Goal: Navigation & Orientation: Find specific page/section

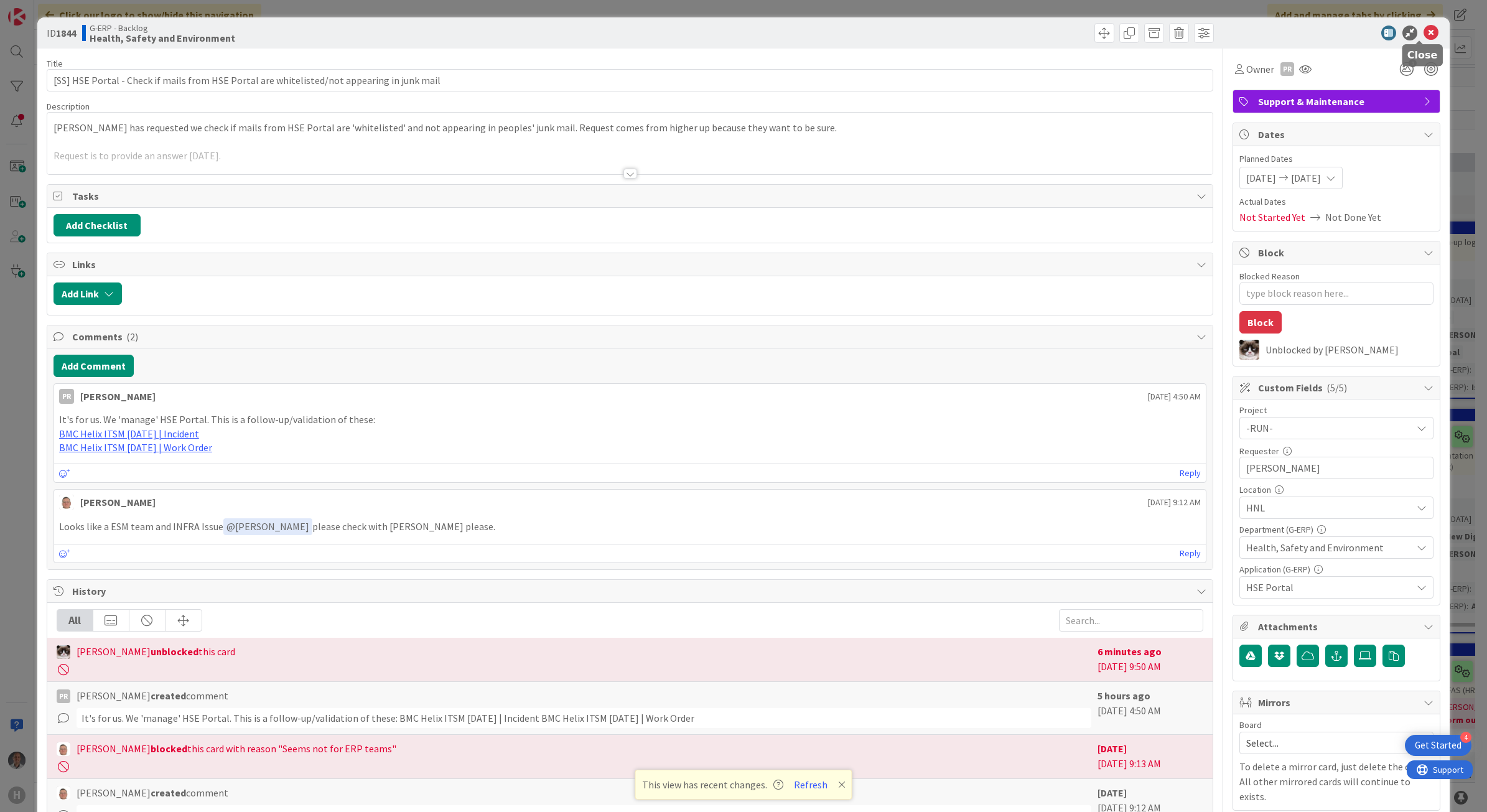
click at [1423, 36] on icon at bounding box center [1431, 33] width 15 height 15
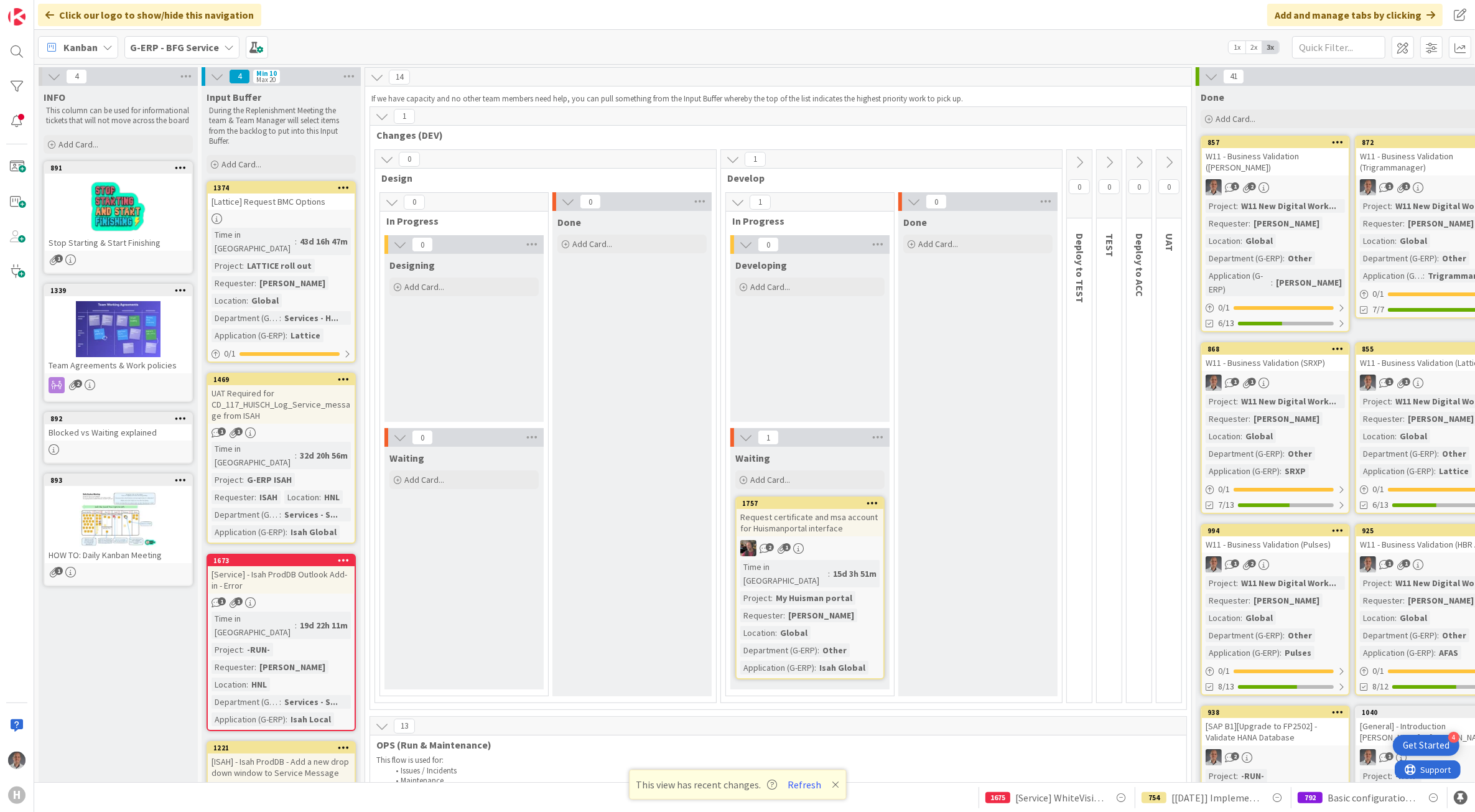
click at [220, 48] on div "G-ERP - BFG Service" at bounding box center [181, 47] width 115 height 22
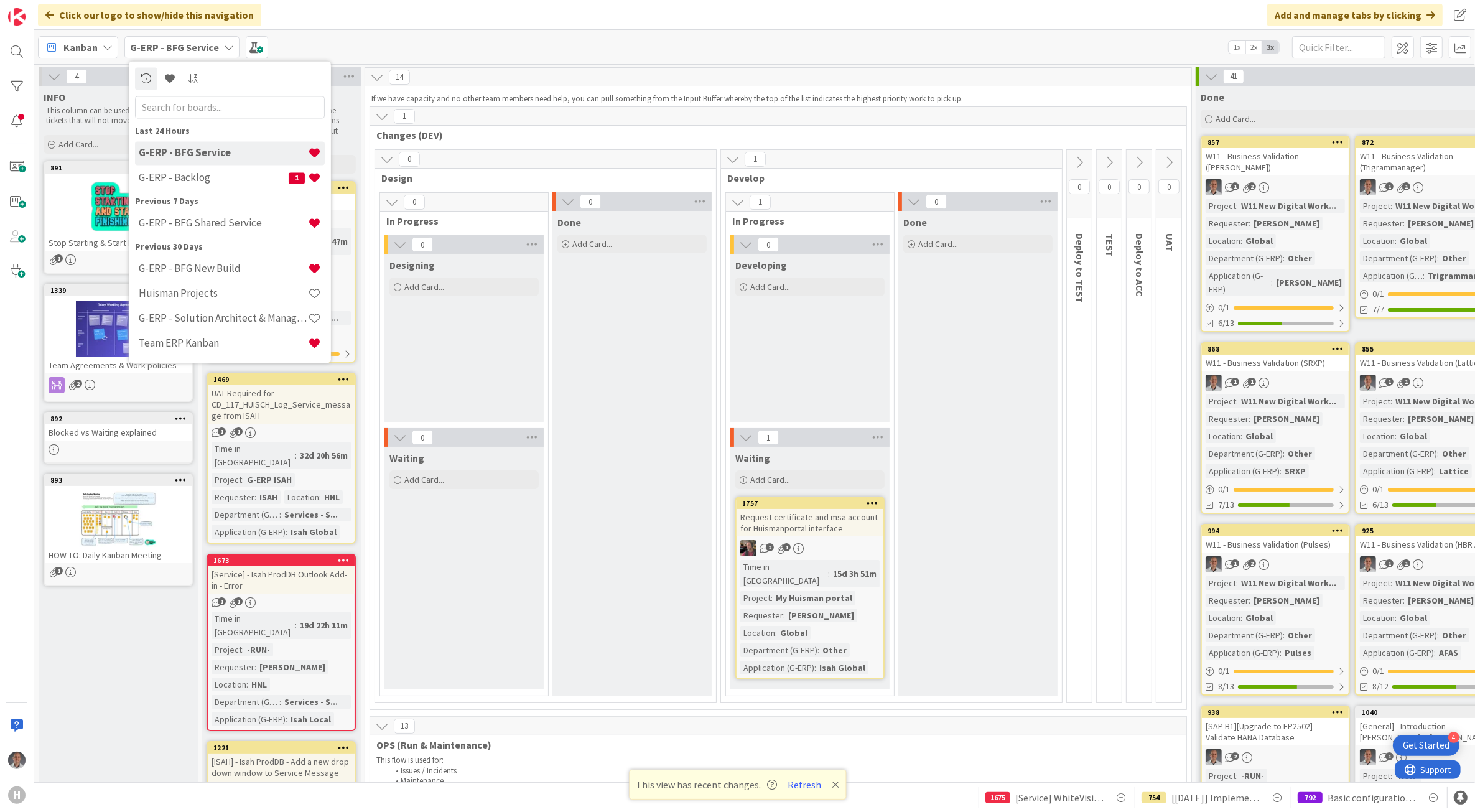
click at [462, 51] on div "Kanban G-ERP - BFG Service Last 24 Hours G-ERP - BFG Service G-ERP - Backlog 1 …" at bounding box center [754, 47] width 1441 height 34
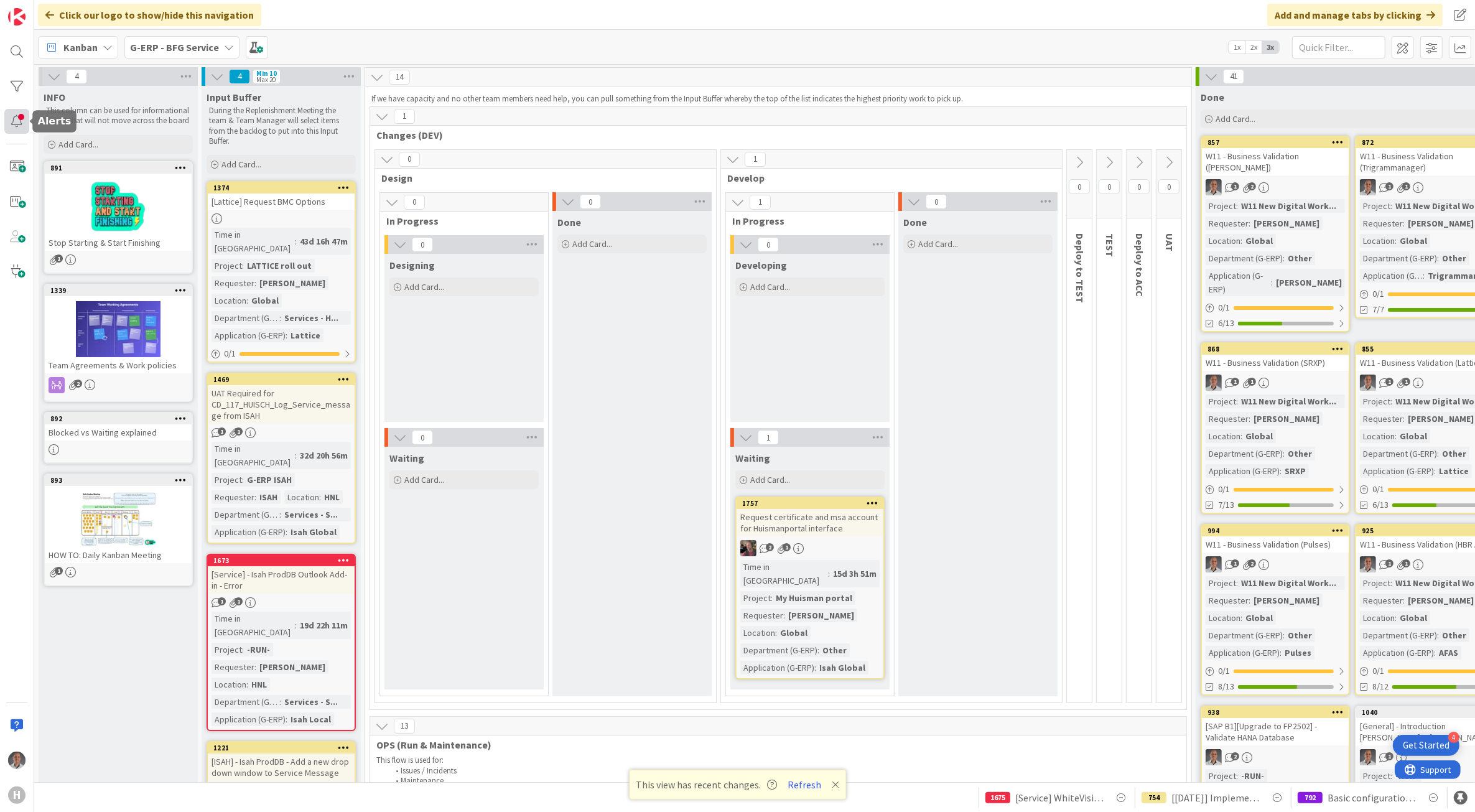
click at [7, 122] on div at bounding box center [16, 121] width 25 height 25
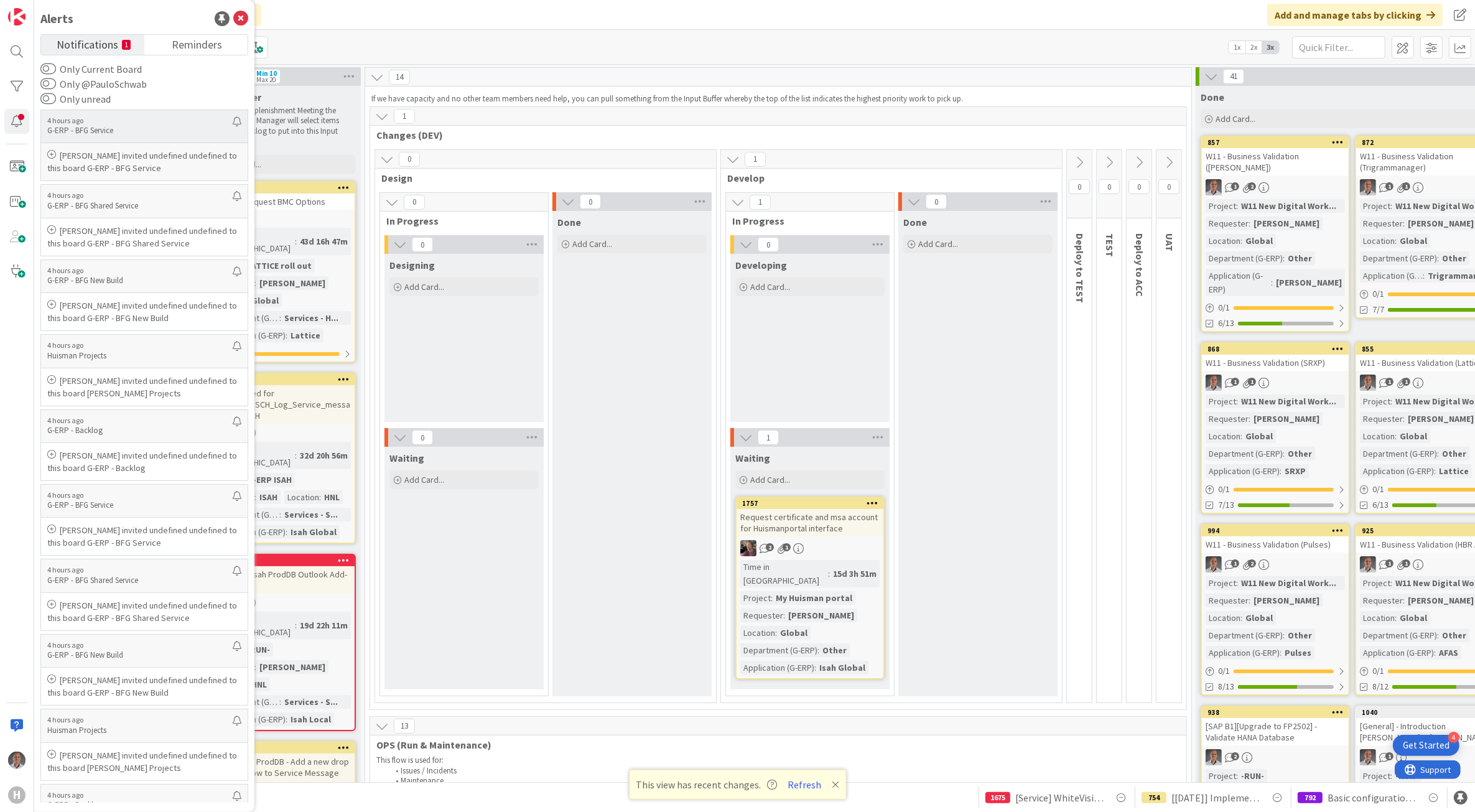
click at [163, 165] on p "Rob van Wees invited undefined undefined to this board G-ERP - BFG Service" at bounding box center [144, 161] width 194 height 25
click at [556, 42] on div "Kanban G-ERP - BFG Service 1x 2x 3x" at bounding box center [754, 47] width 1441 height 34
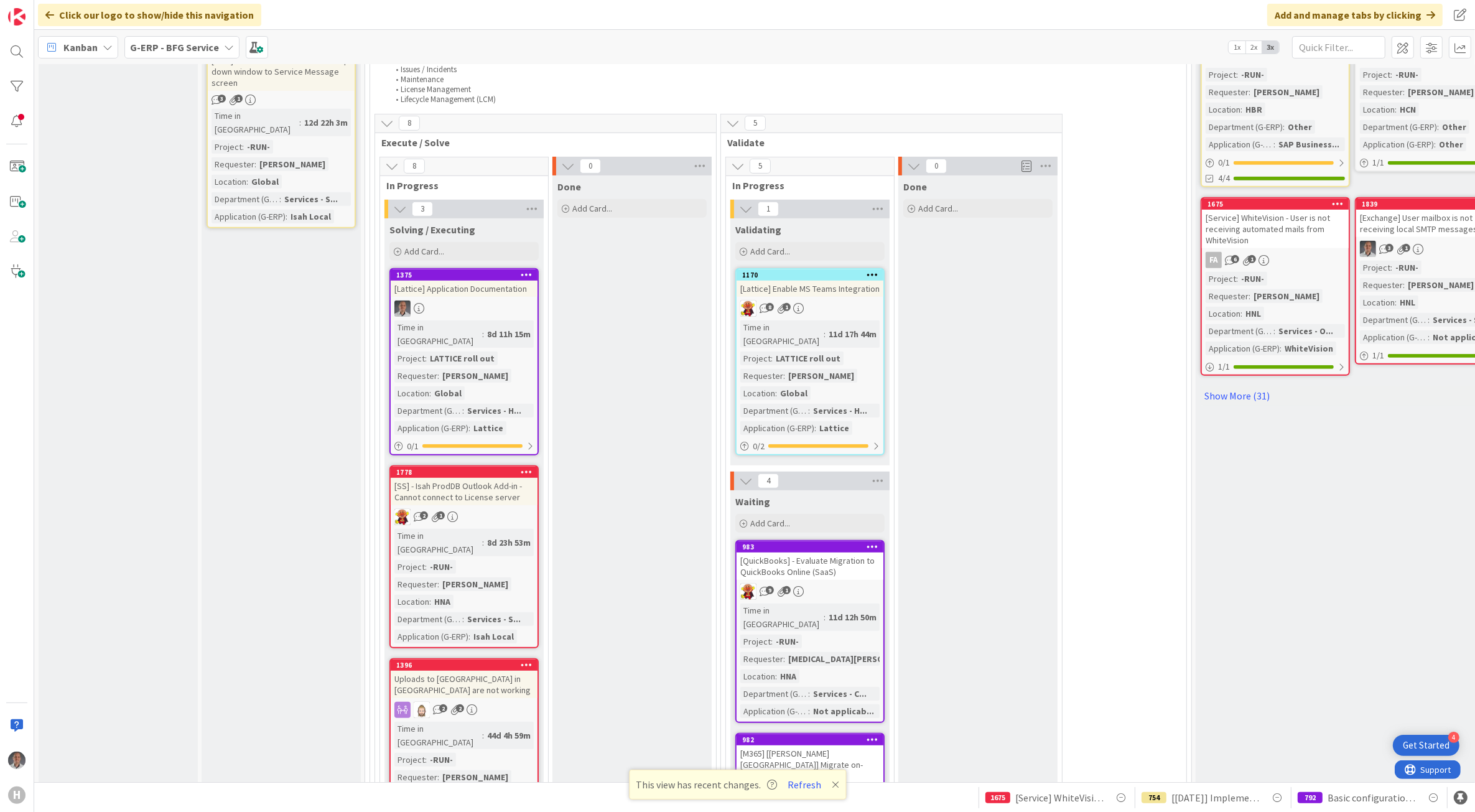
scroll to position [700, 0]
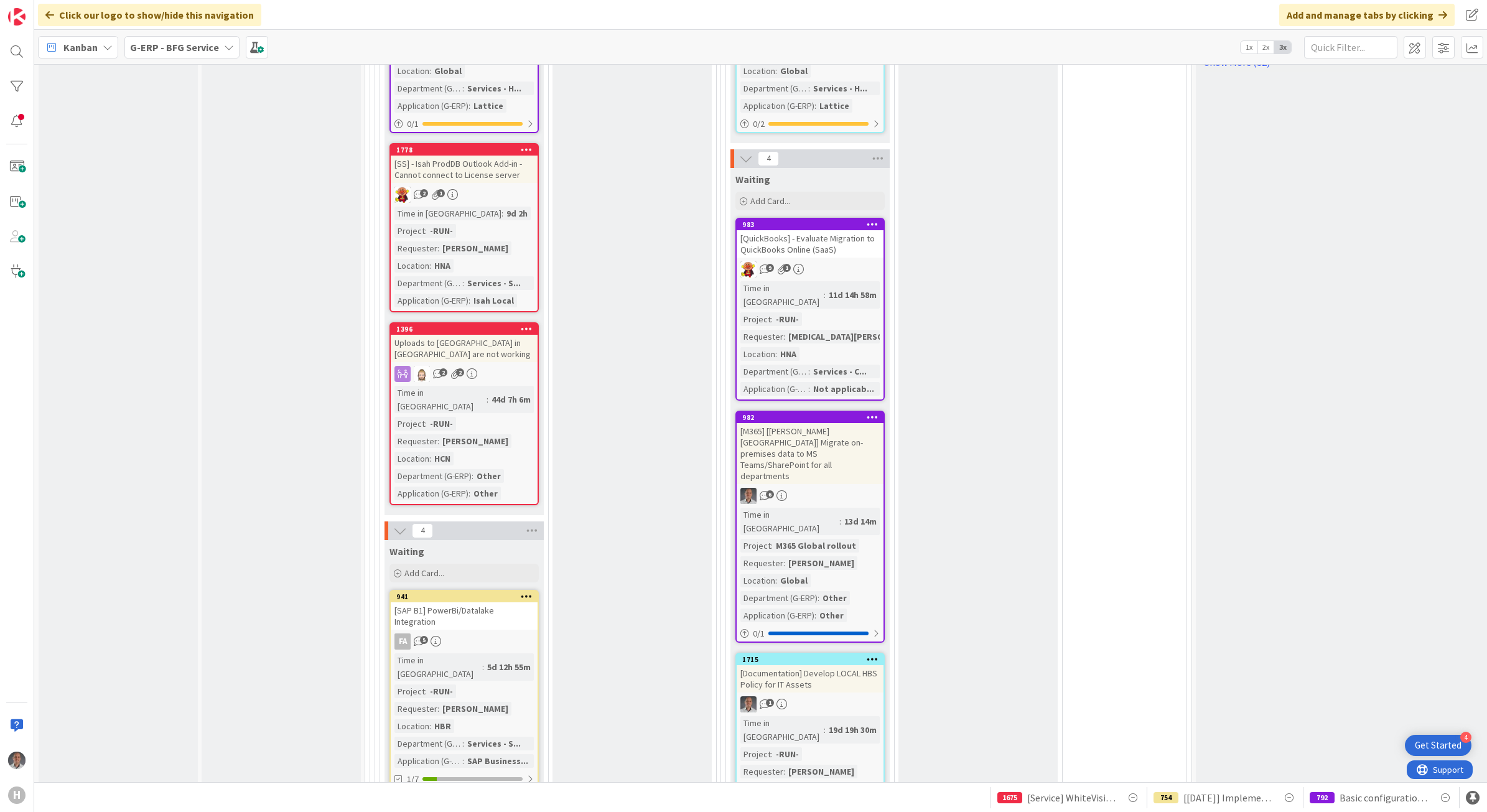
scroll to position [778, 0]
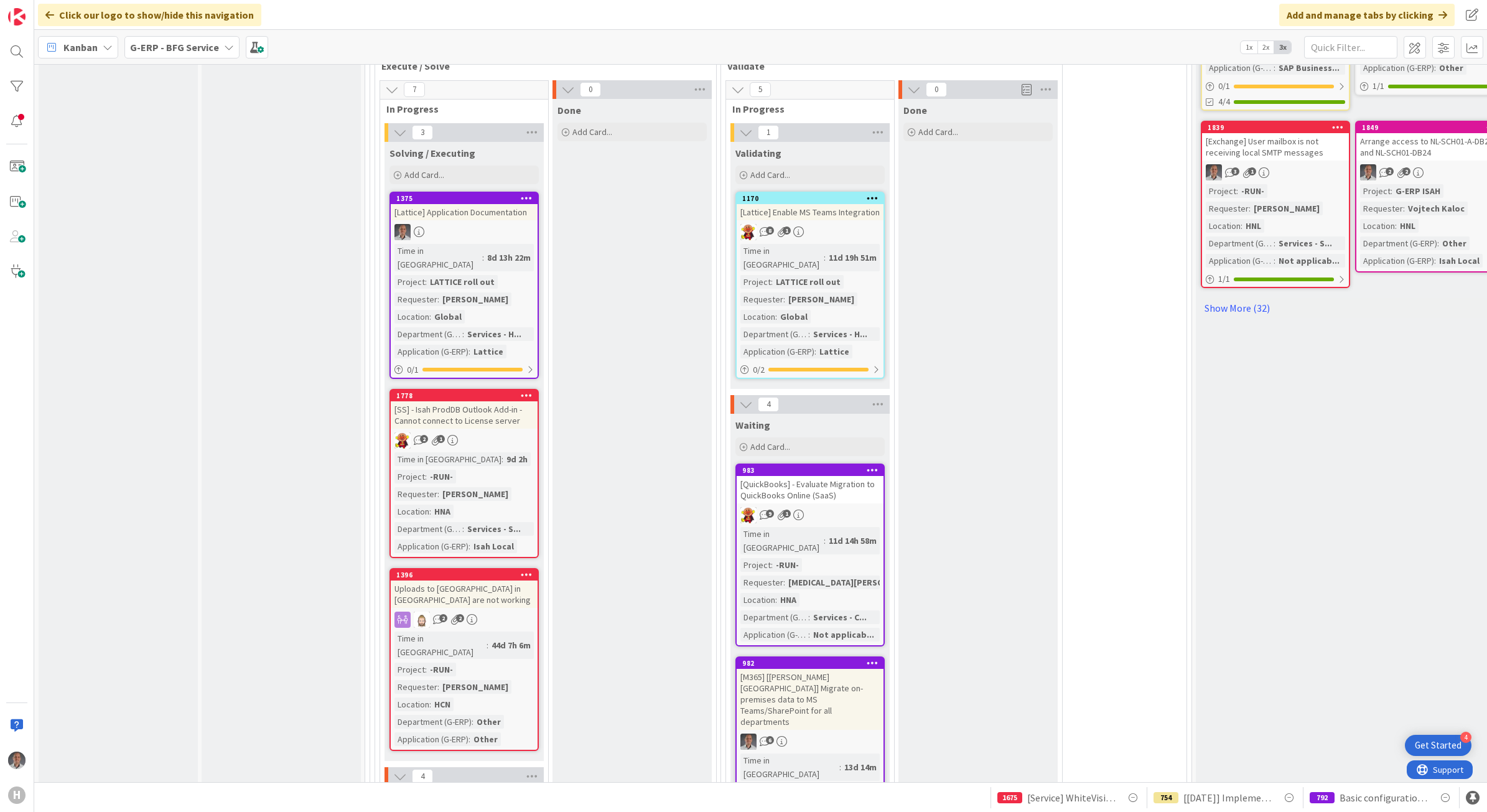
click at [847, 476] on div "[QuickBooks] - Evaluate Migration to QuickBooks Online (SaaS)" at bounding box center [810, 489] width 147 height 27
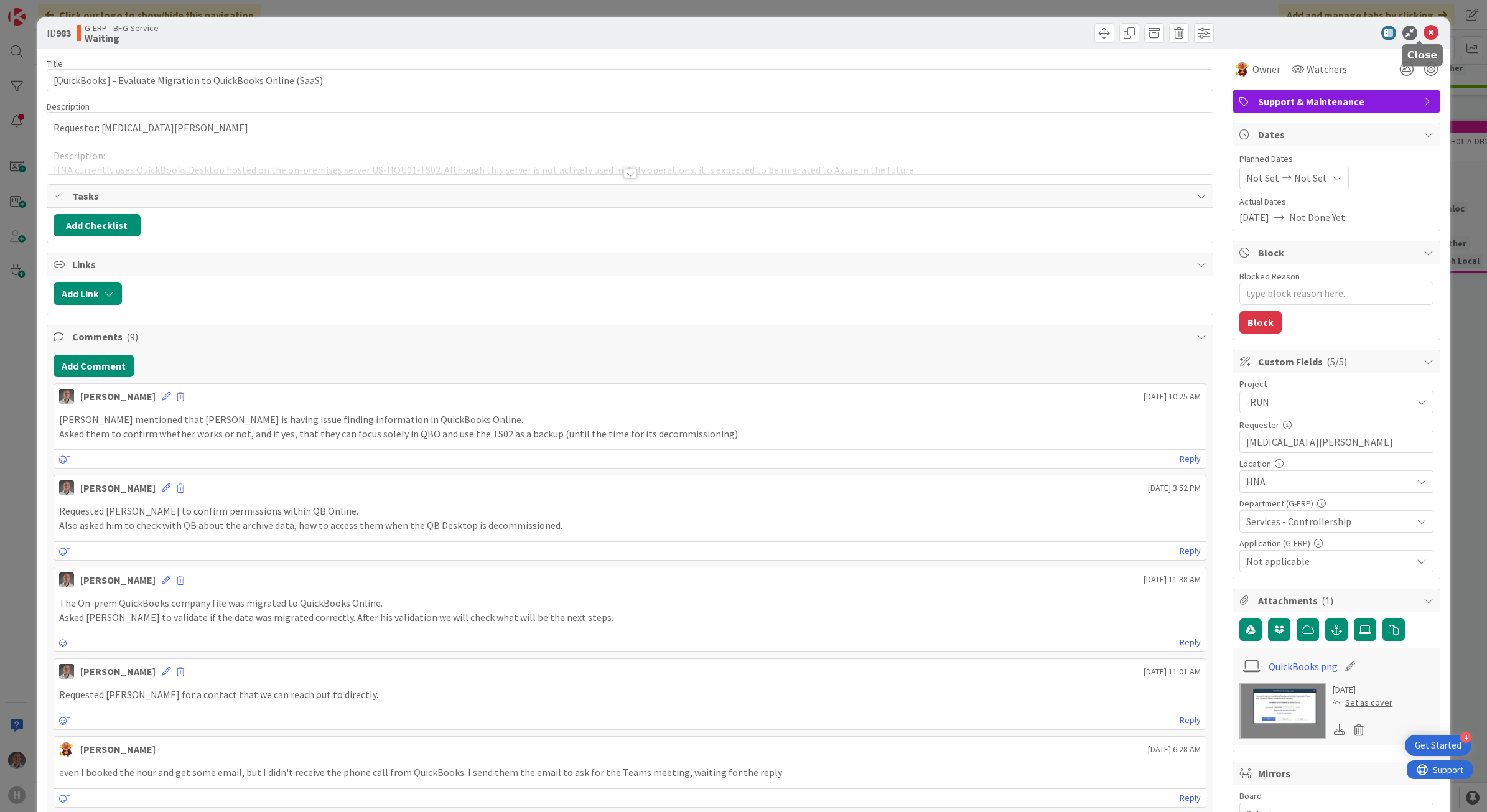
click at [1423, 37] on icon at bounding box center [1431, 33] width 15 height 15
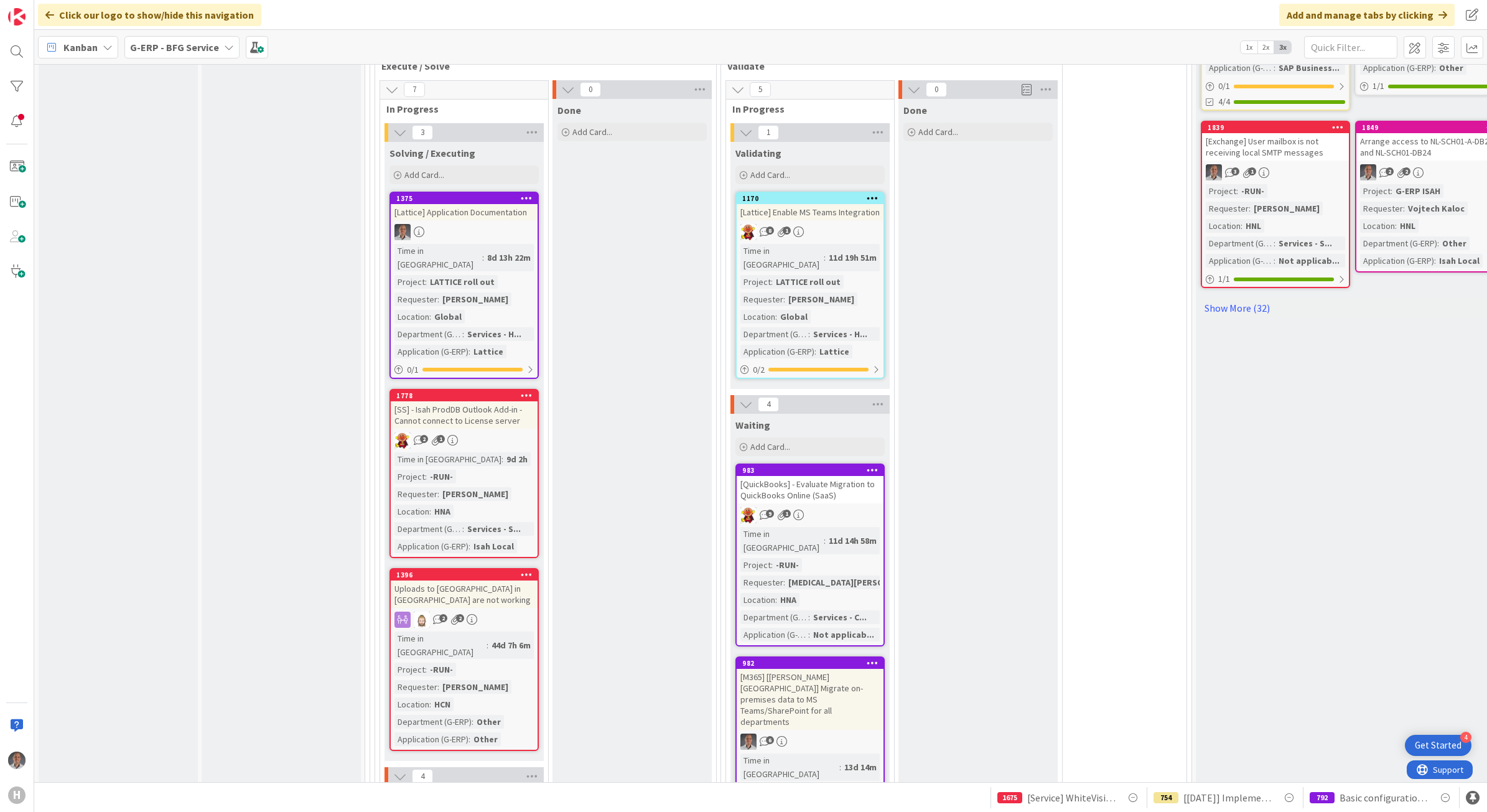
click at [832, 365] on div "1 Validating Add Card... 1170 [Lattice] Enable MS Teams Integration 8 1 Time in…" at bounding box center [810, 259] width 163 height 272
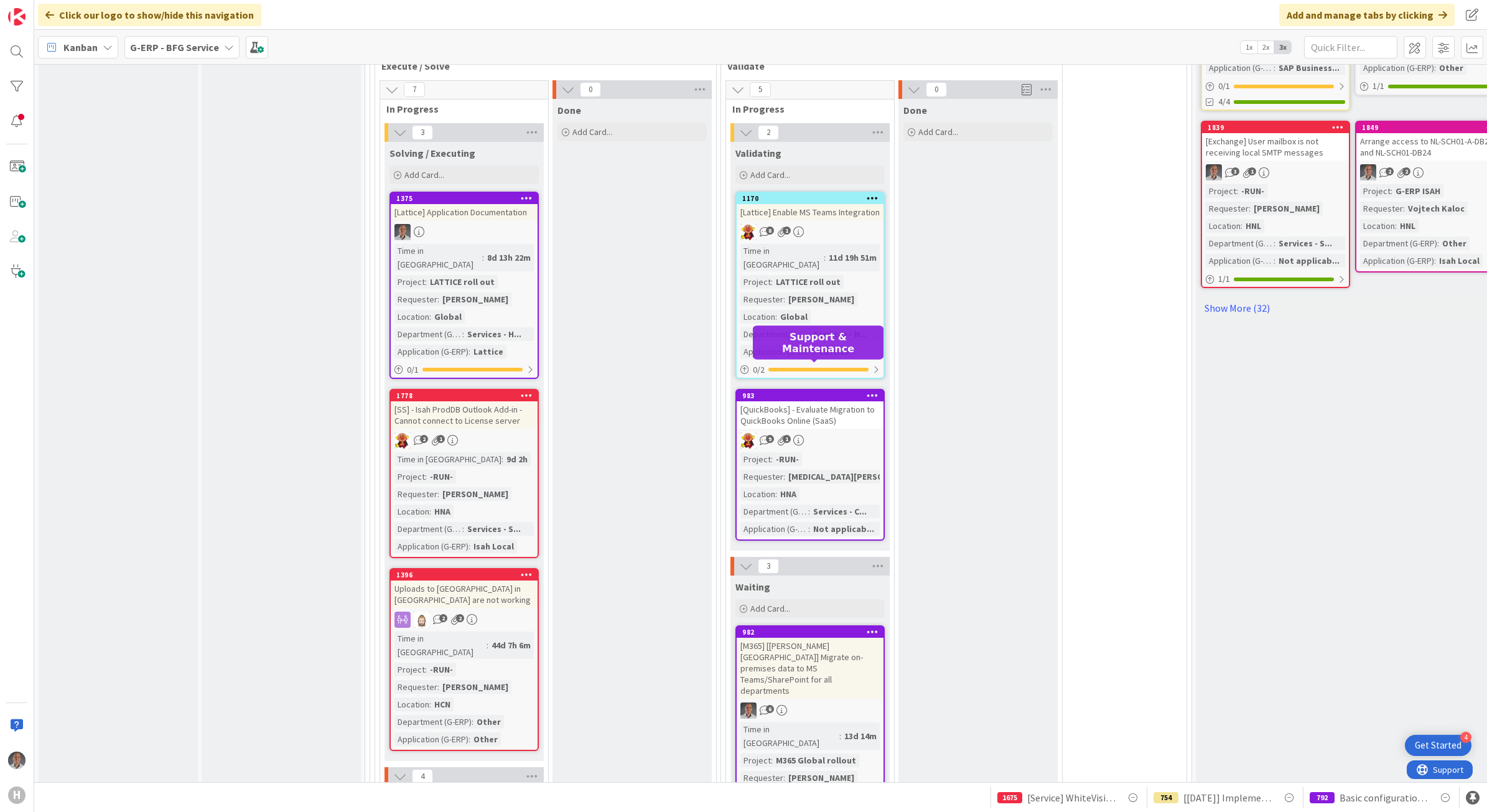
drag, startPoint x: 838, startPoint y: 479, endPoint x: 828, endPoint y: 375, distance: 104.5
click at [828, 375] on div "Validating Add Card... 1170 [Lattice] Enable MS Teams Integration 8 1 Time in C…" at bounding box center [810, 346] width 159 height 409
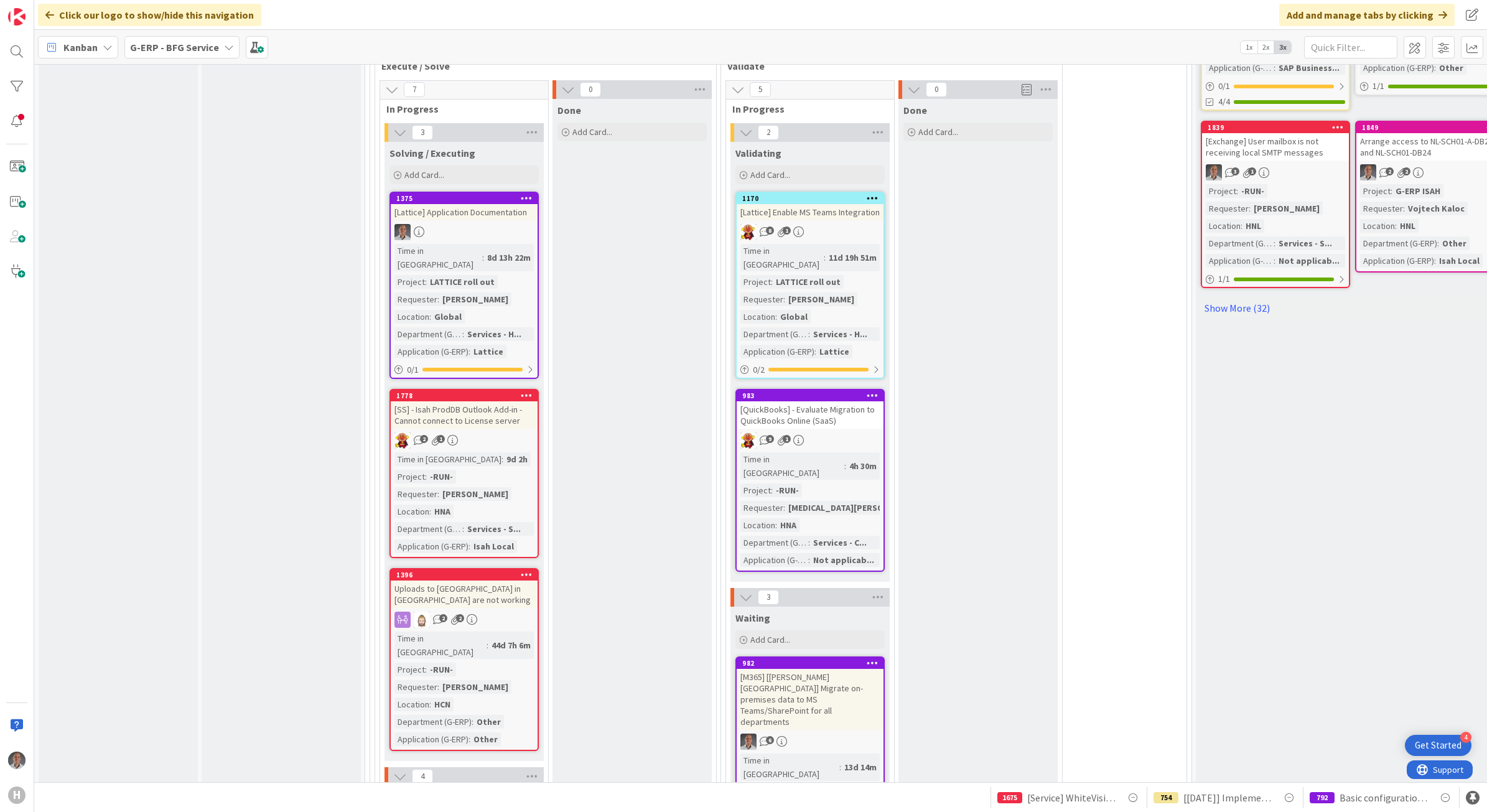
drag, startPoint x: 828, startPoint y: 375, endPoint x: 832, endPoint y: 392, distance: 17.5
click at [832, 401] on div "[QuickBooks] - Evaluate Migration to QuickBooks Online (SaaS)" at bounding box center [810, 415] width 147 height 27
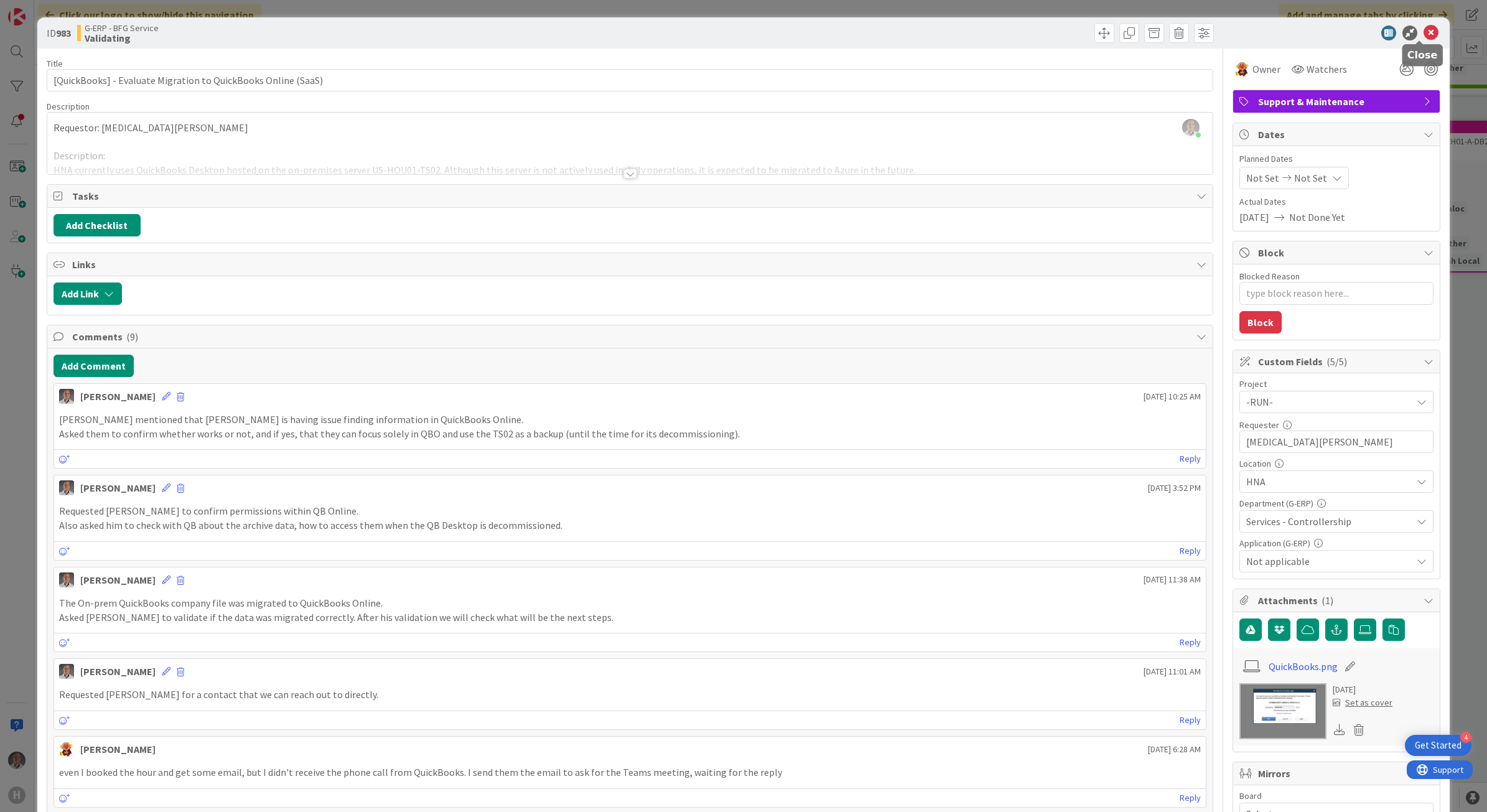
click at [1425, 36] on icon at bounding box center [1431, 33] width 15 height 15
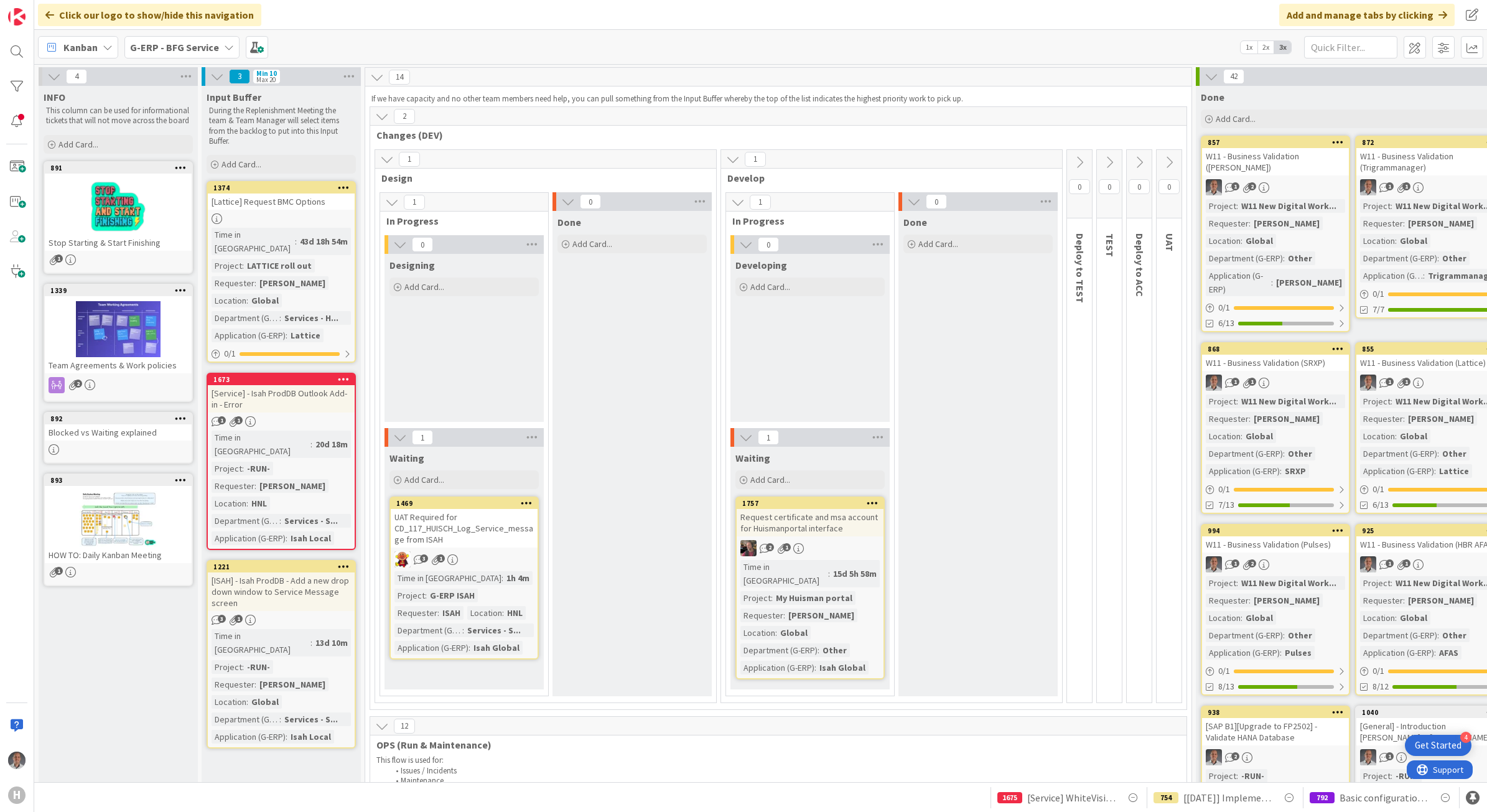
click at [199, 51] on b "G-ERP - BFG Service" at bounding box center [174, 47] width 89 height 12
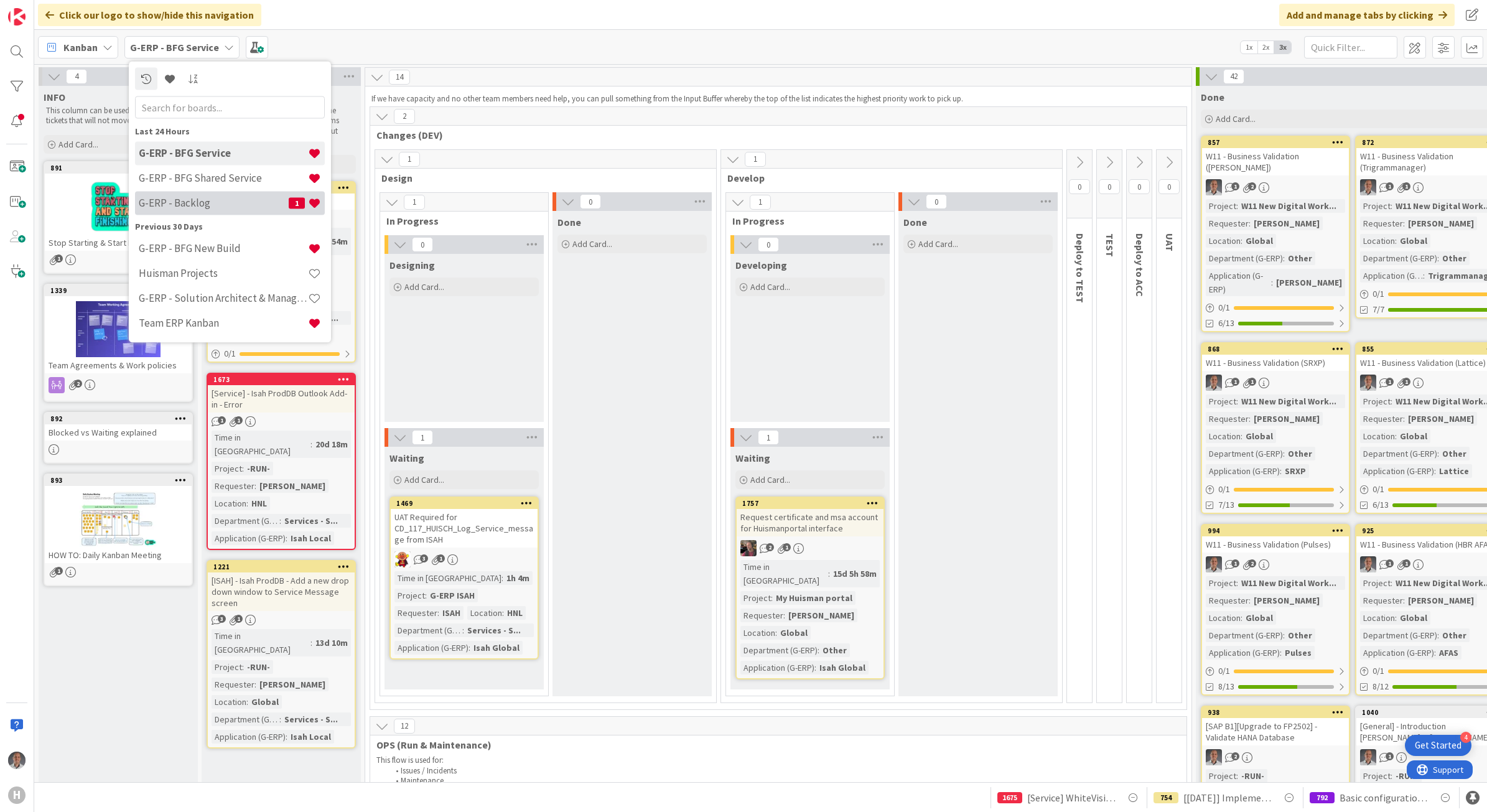
click at [210, 206] on h4 "G-ERP - Backlog" at bounding box center [213, 203] width 150 height 12
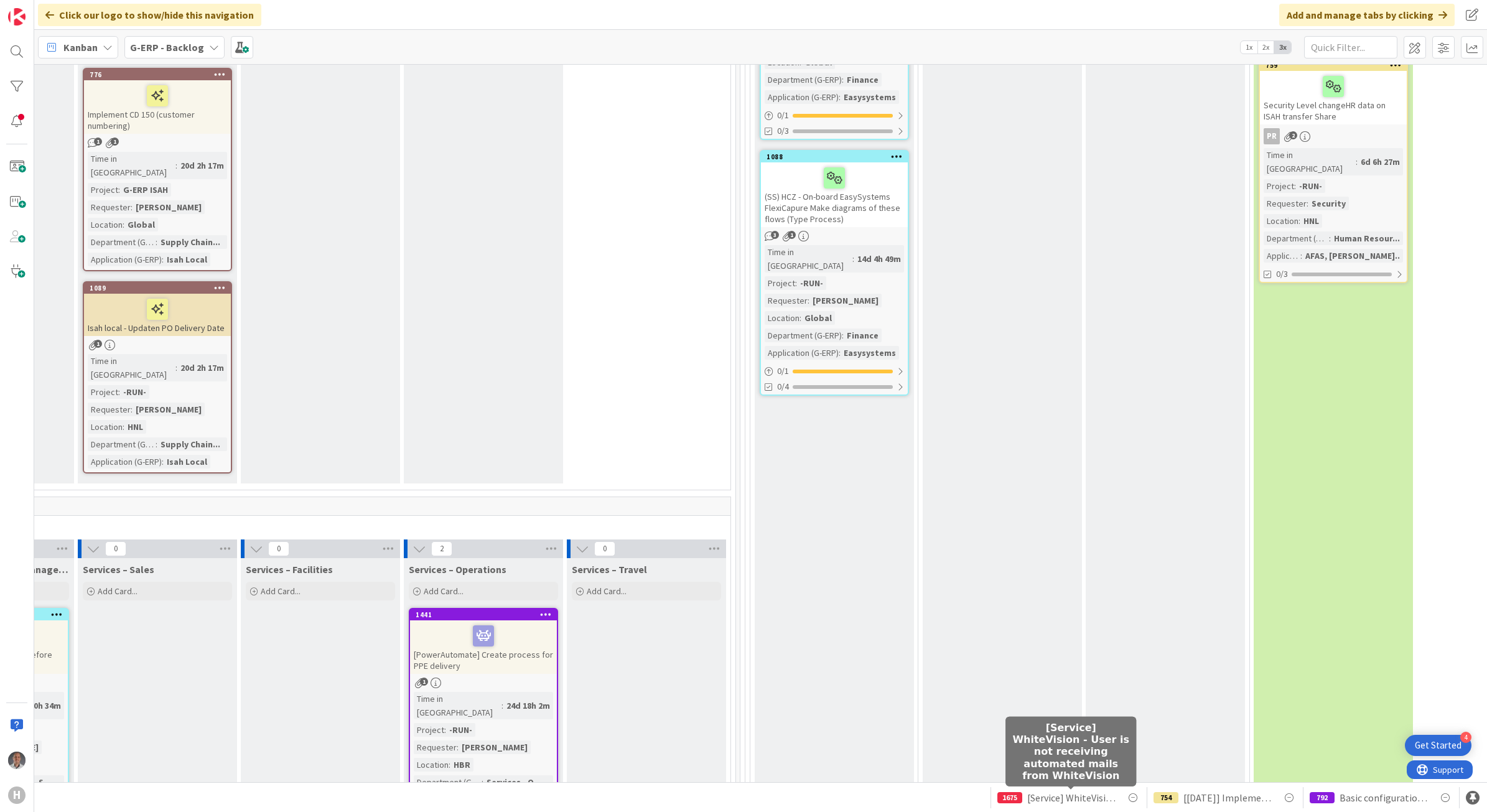
scroll to position [6066, 634]
drag, startPoint x: 1055, startPoint y: 791, endPoint x: 1062, endPoint y: 792, distance: 7.1
click at [1062, 792] on span "[Service] WhiteVision - User is not receiving automated mails from WhiteVision" at bounding box center [1071, 797] width 88 height 15
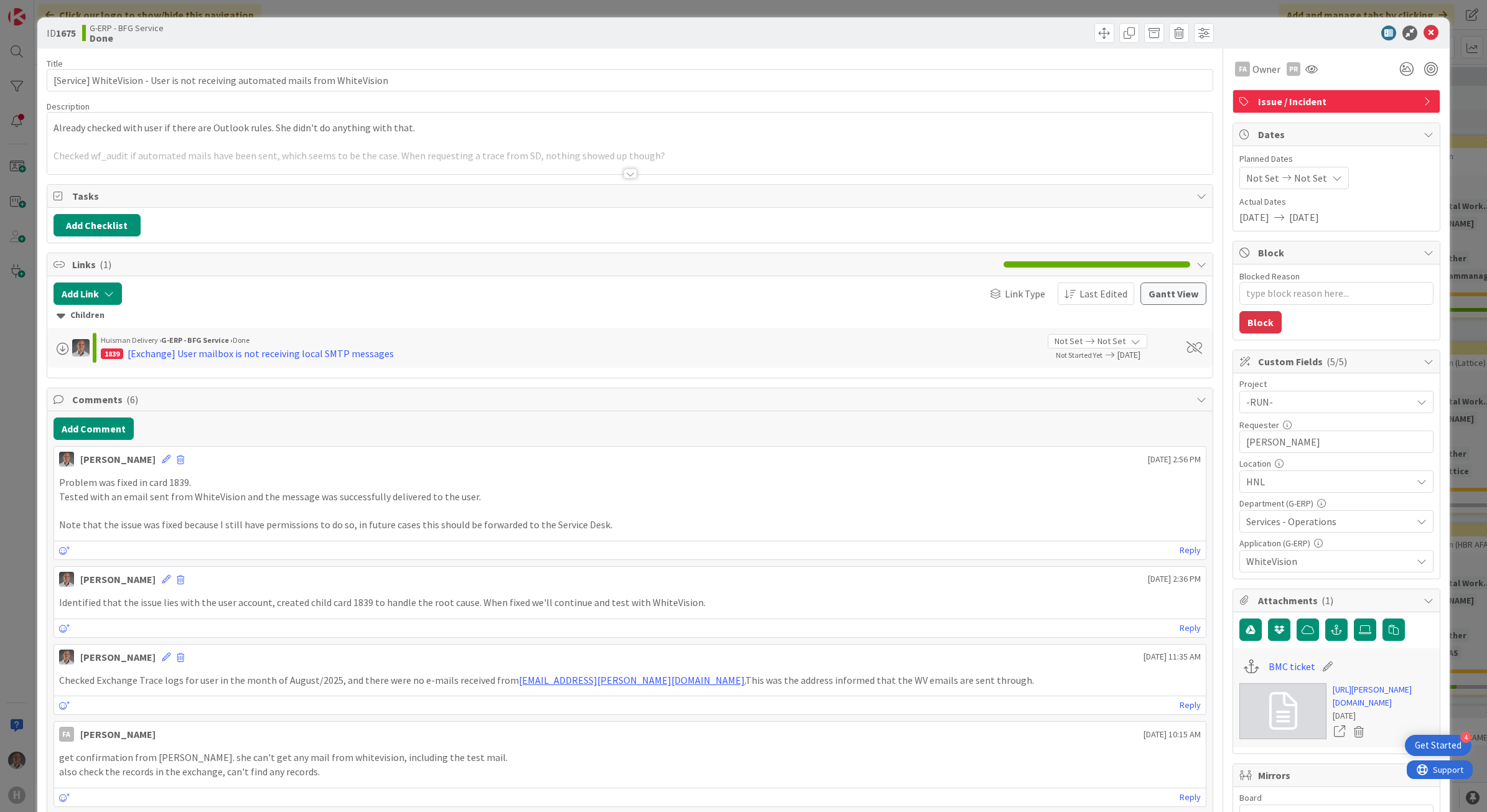
type textarea "x"
click at [1423, 29] on icon at bounding box center [1431, 33] width 15 height 15
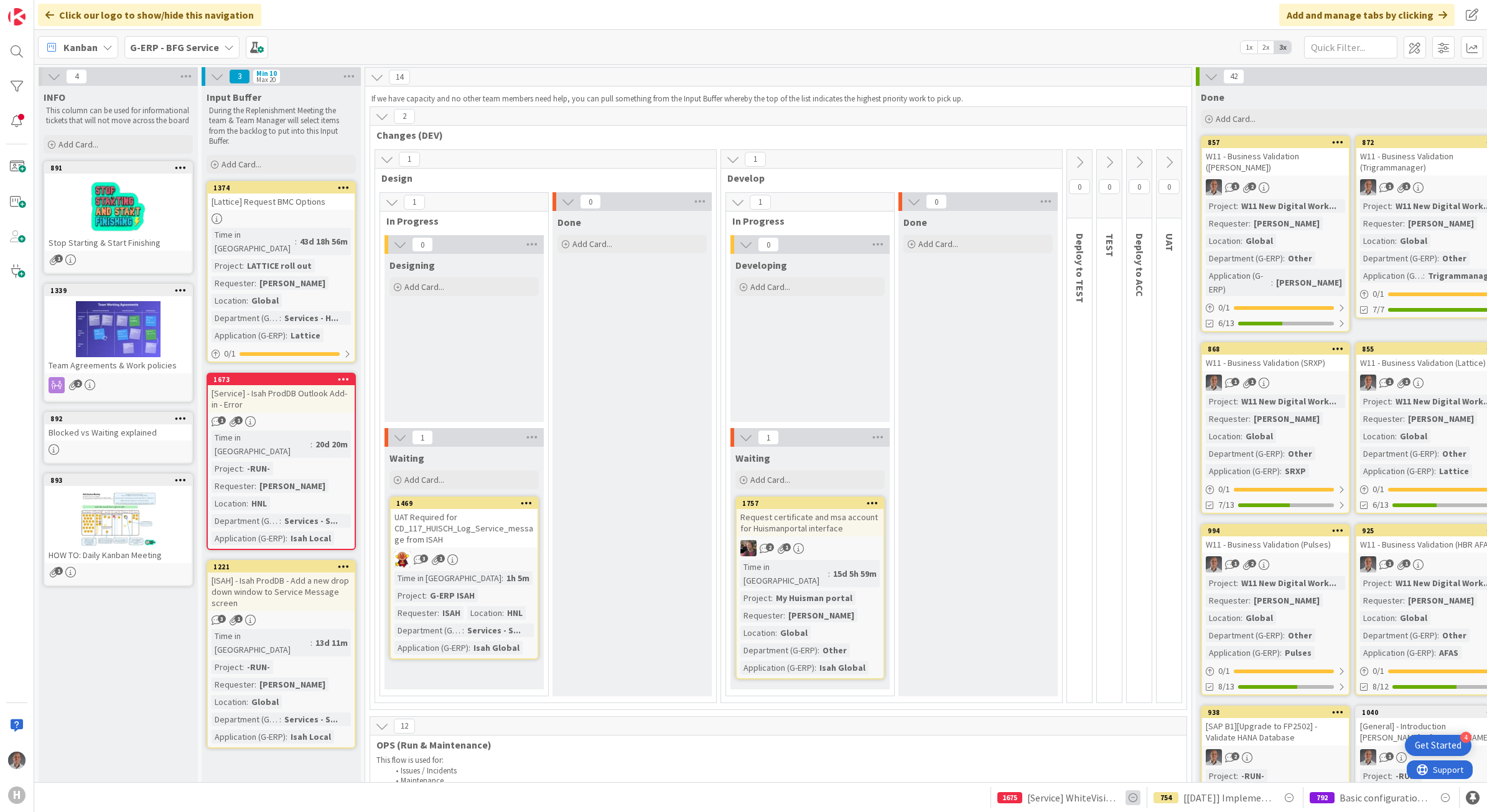
click at [1131, 797] on icon at bounding box center [1132, 797] width 15 height 15
click at [1372, 801] on span "Basic configuration Isah test environment HSG" at bounding box center [1384, 797] width 88 height 15
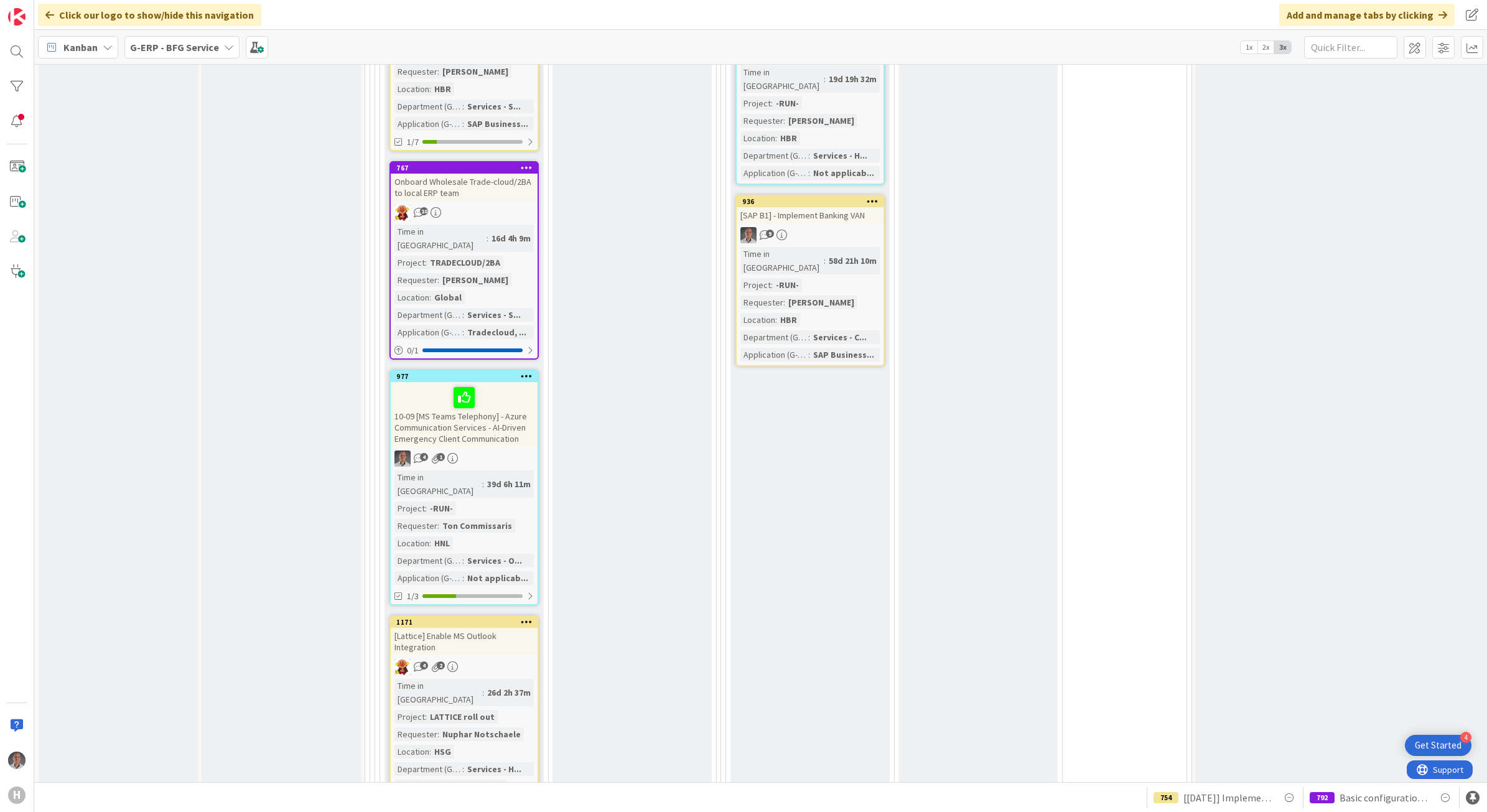
scroll to position [1678, 0]
click at [490, 624] on div "[Lattice] Enable MS Outlook Integration" at bounding box center [465, 638] width 147 height 27
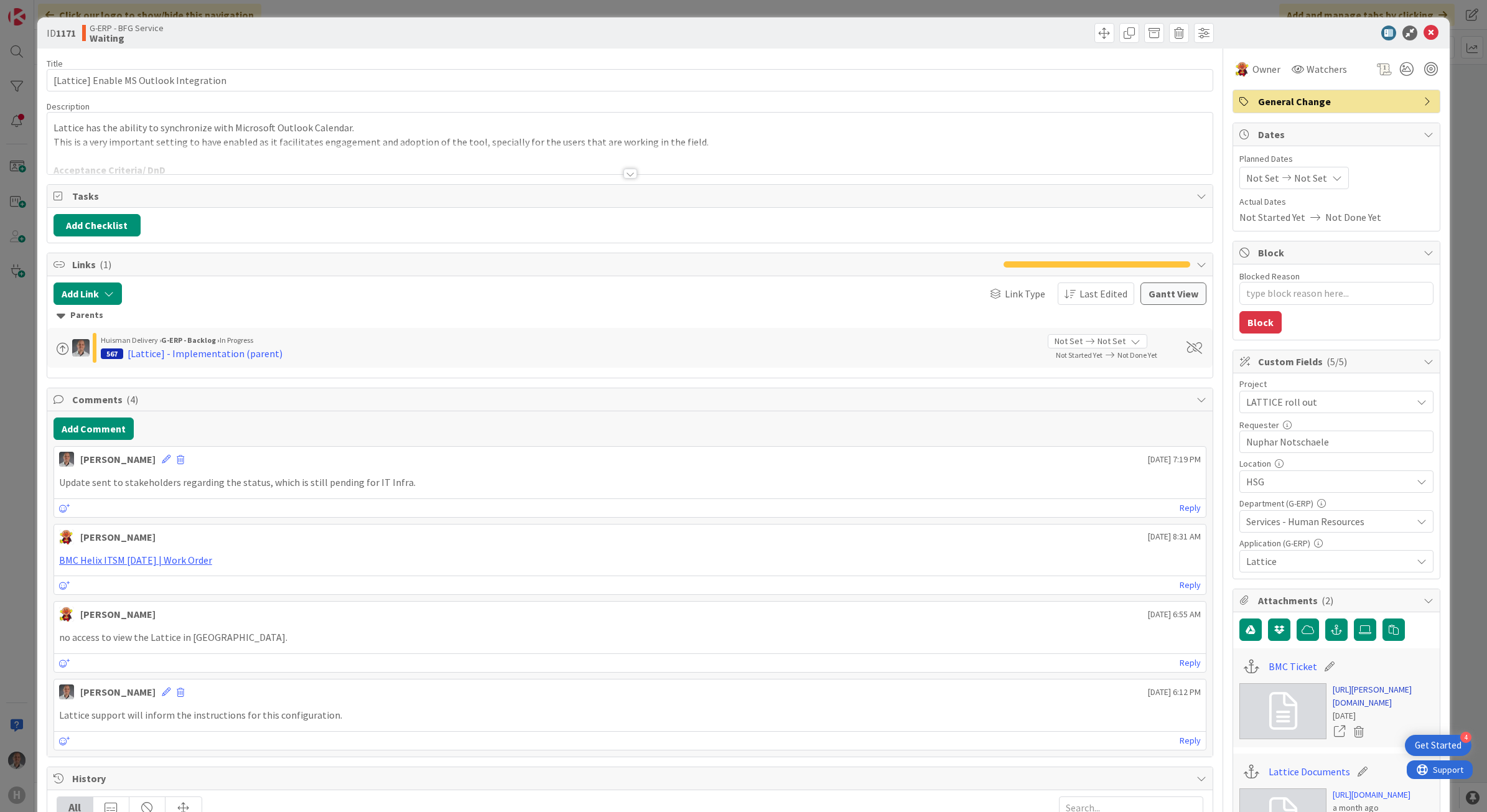
click at [1342, 704] on link "[URL][PERSON_NAME][DOMAIN_NAME]" at bounding box center [1383, 696] width 101 height 26
click at [1425, 32] on icon at bounding box center [1431, 33] width 15 height 15
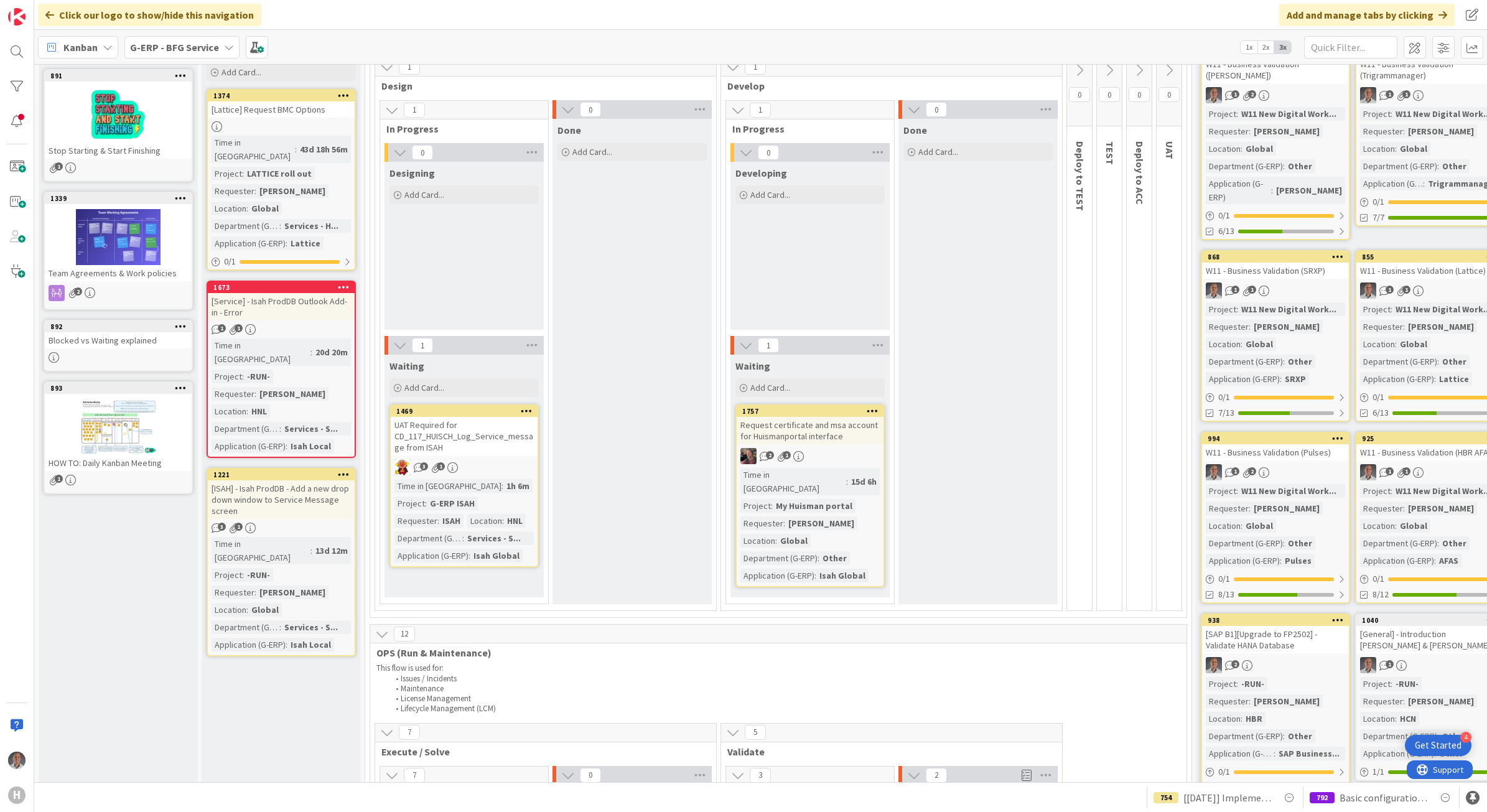
scroll to position [78, 0]
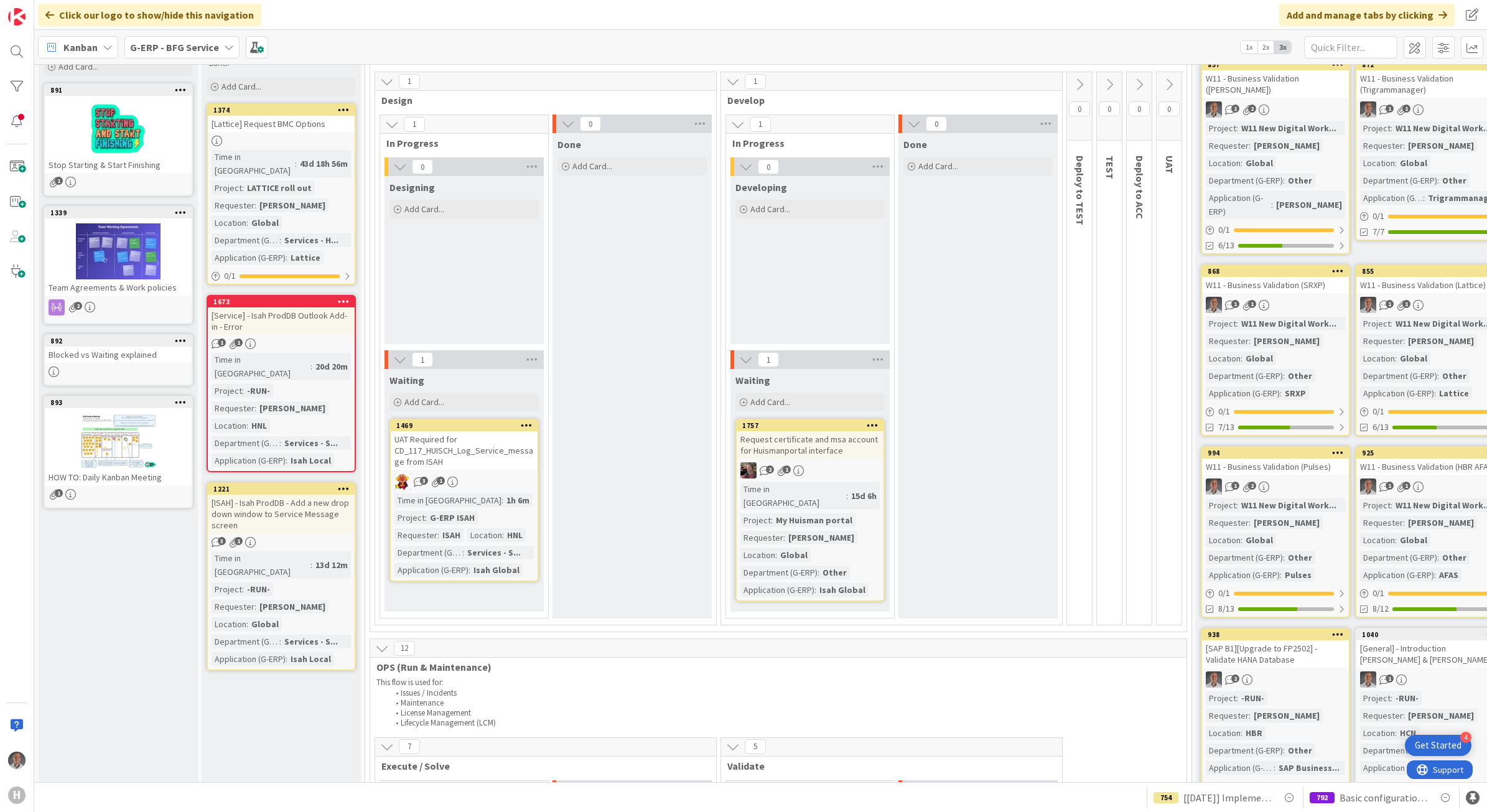
click at [201, 50] on b "G-ERP - BFG Service" at bounding box center [174, 47] width 89 height 12
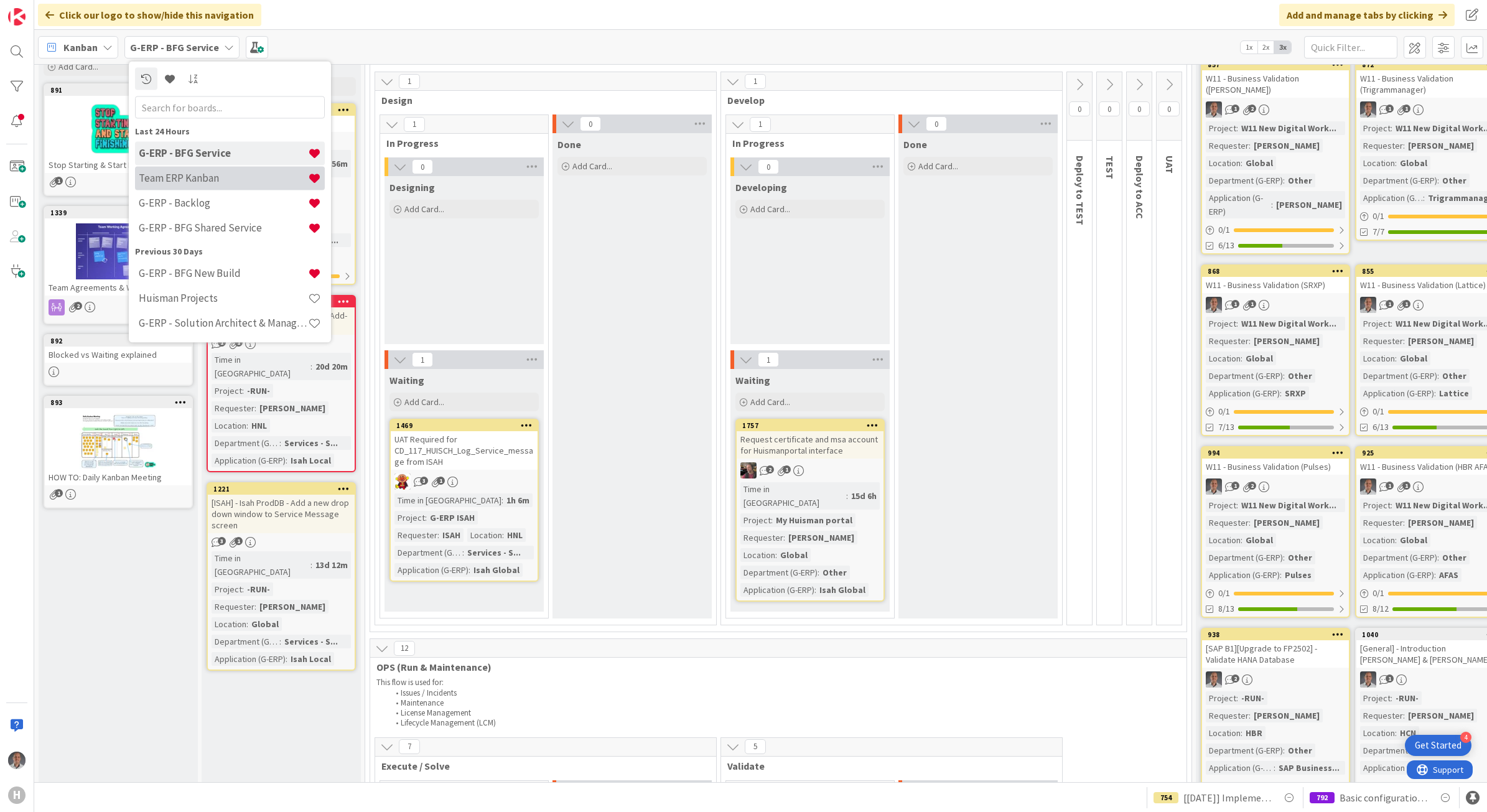
click at [216, 184] on div "Team ERP Kanban" at bounding box center [230, 178] width 190 height 24
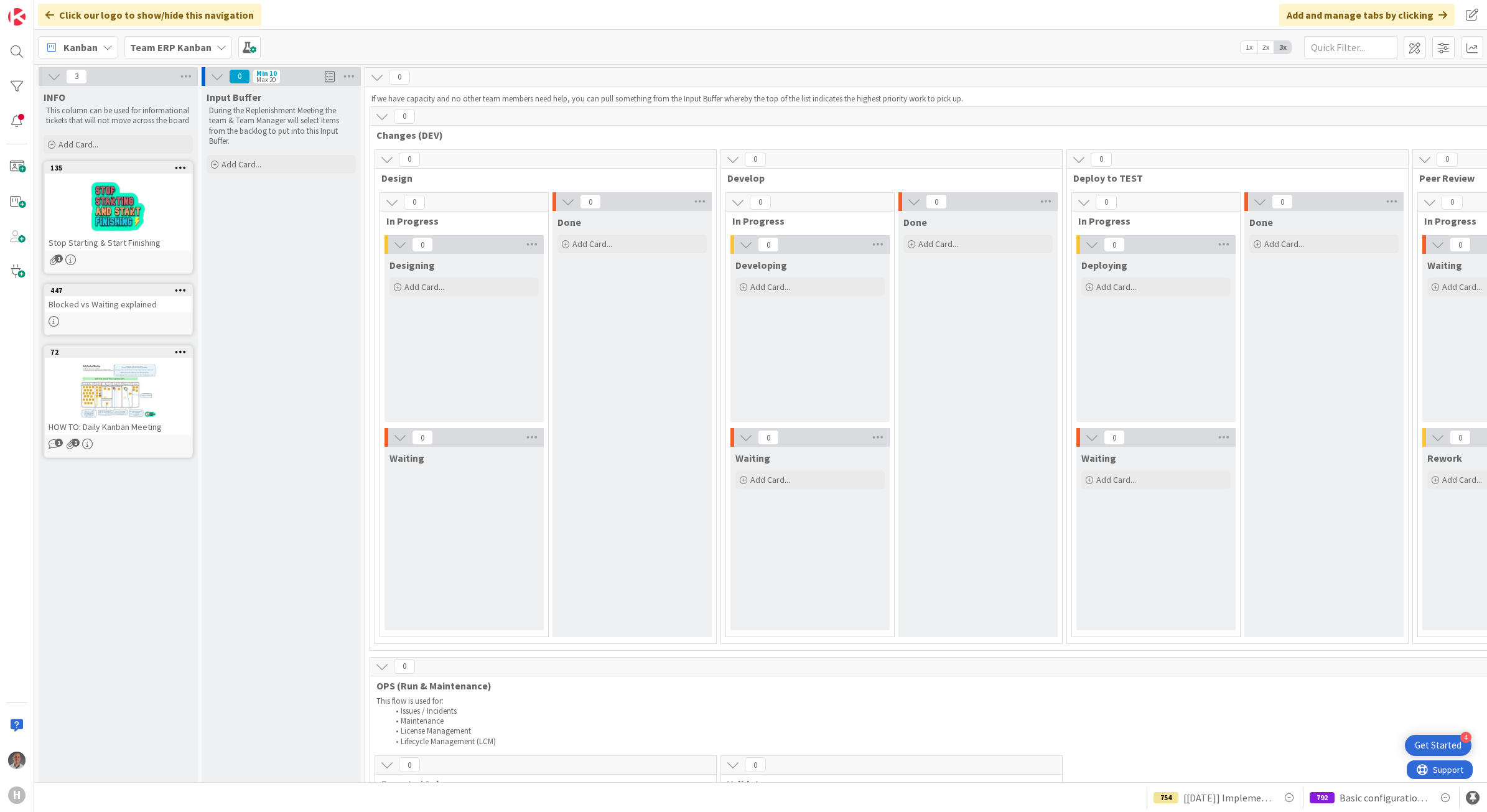
click at [211, 48] on div "Team ERP Kanban" at bounding box center [178, 47] width 108 height 22
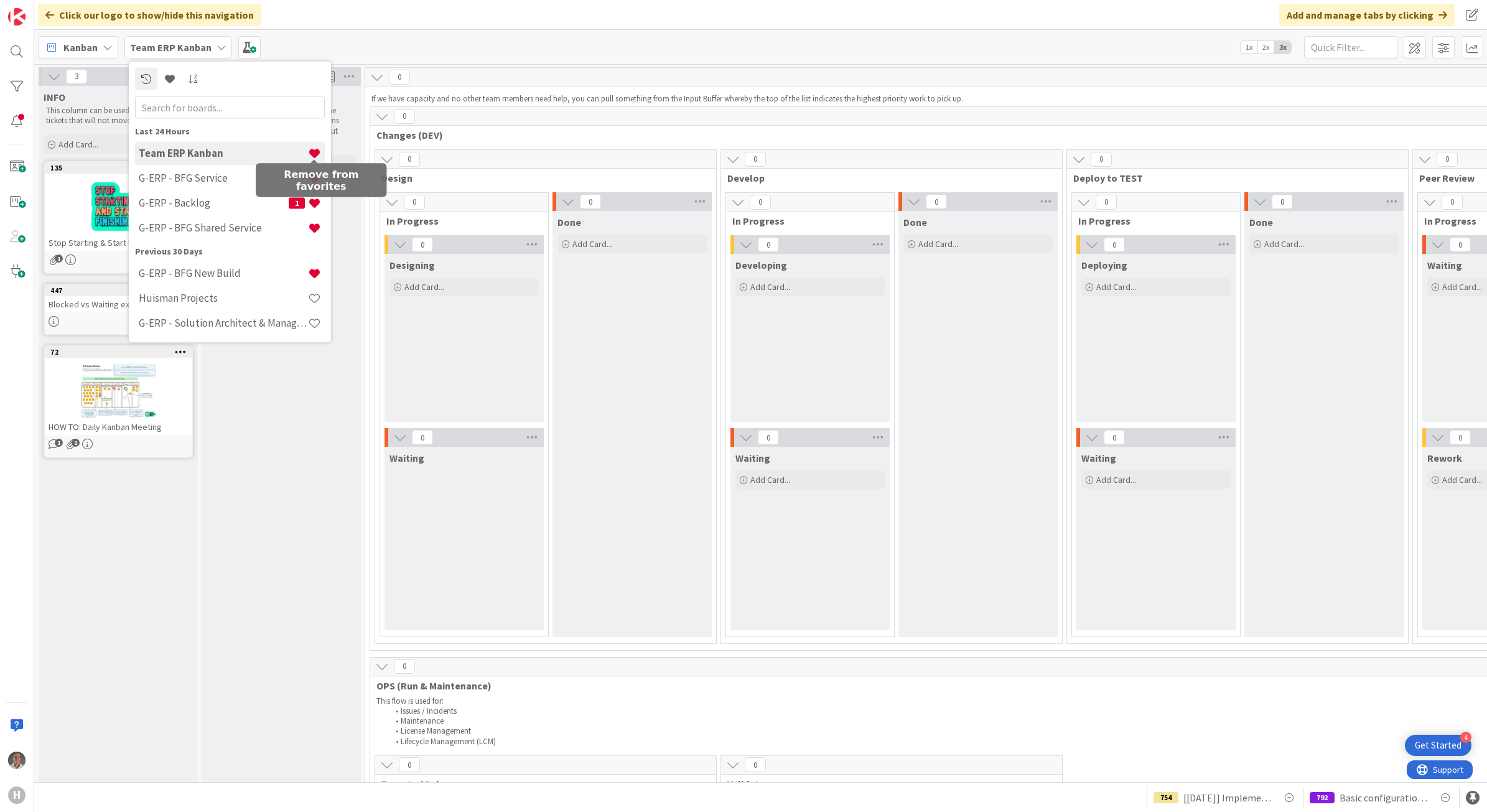
click at [315, 153] on span at bounding box center [315, 153] width 13 height 13
click at [240, 197] on h4 "G-ERP - Backlog" at bounding box center [213, 203] width 150 height 12
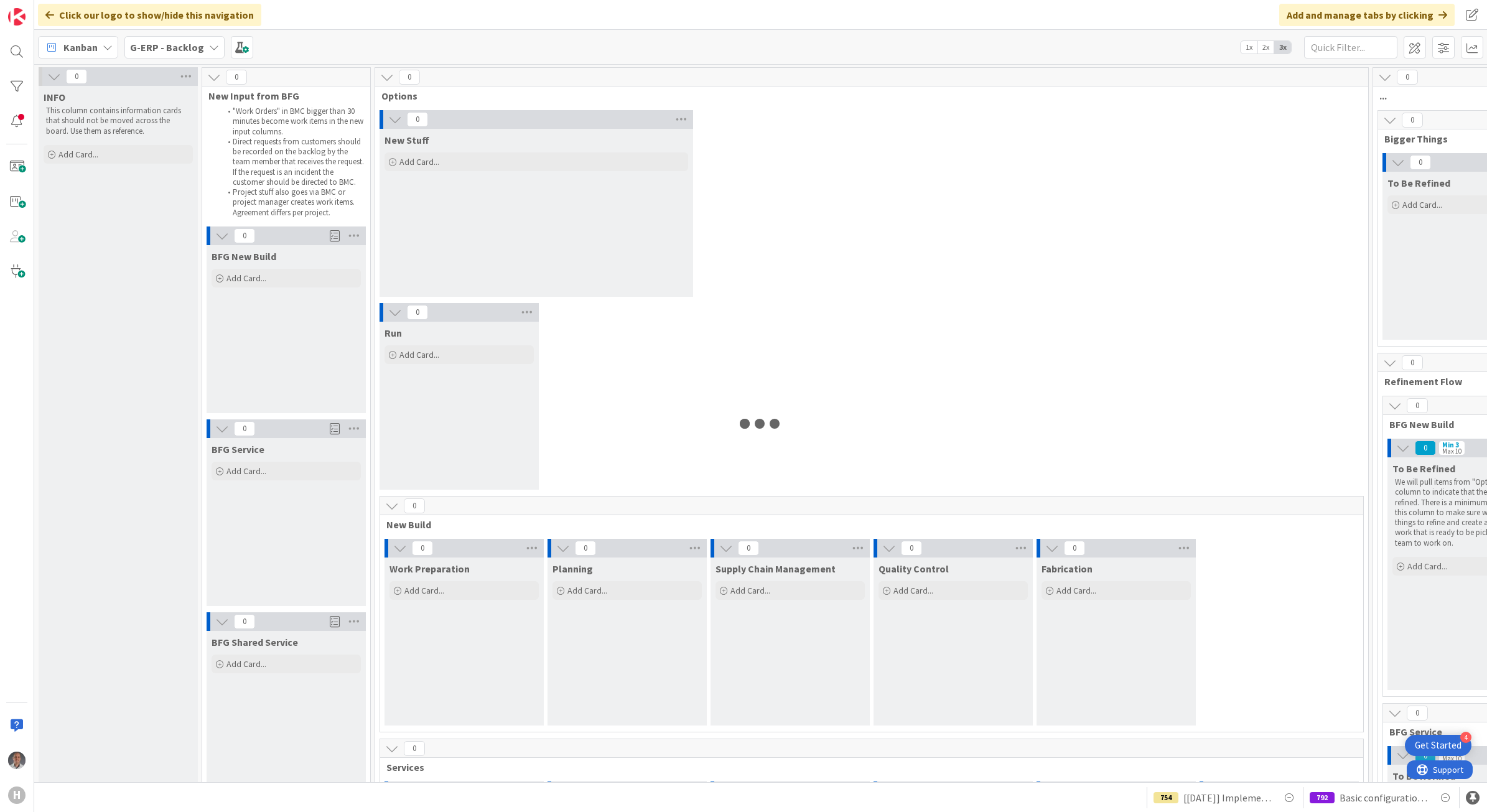
click at [201, 51] on div "G-ERP - Backlog" at bounding box center [174, 47] width 100 height 22
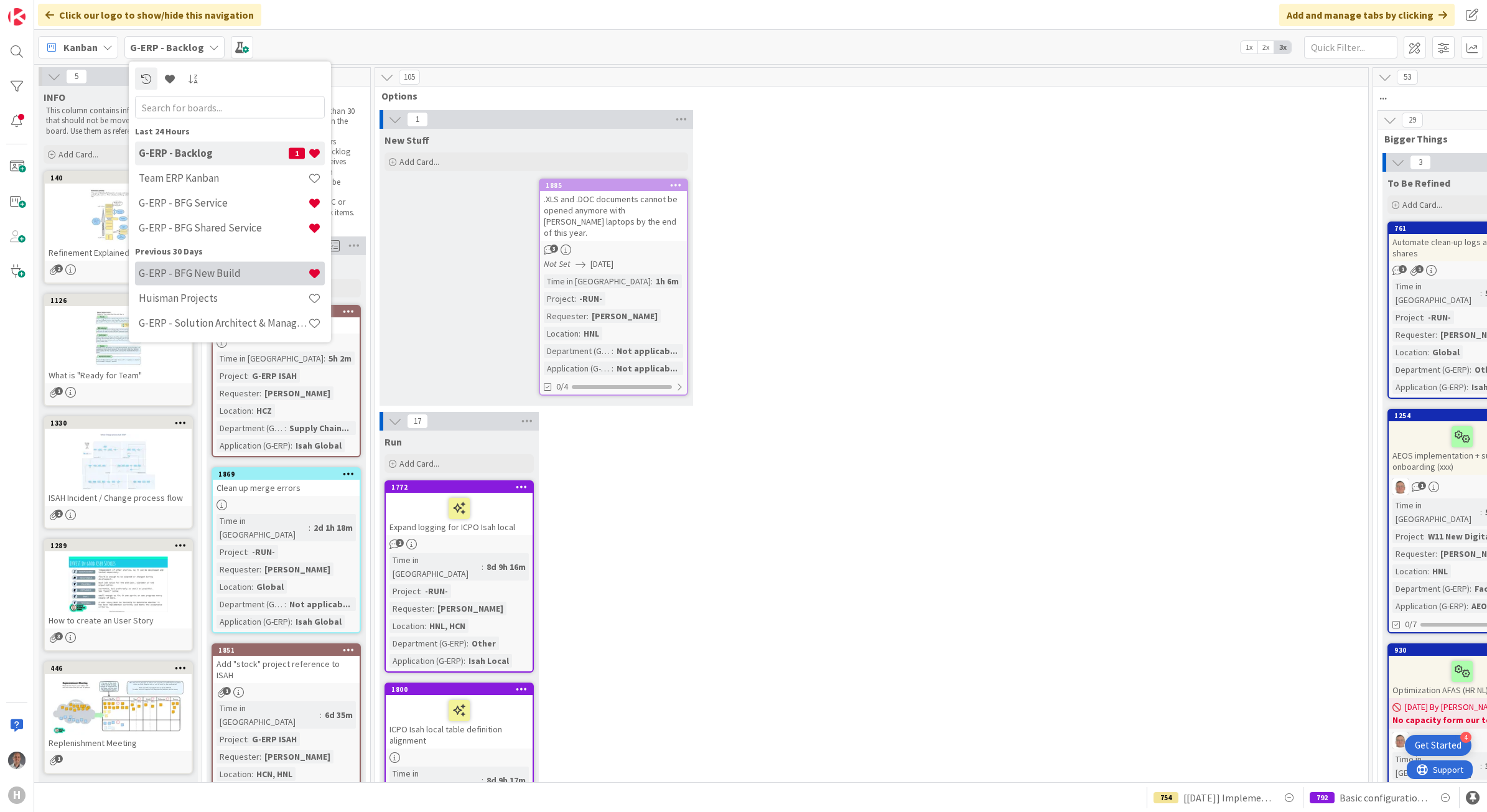
click at [210, 274] on h4 "G-ERP - BFG New Build" at bounding box center [223, 273] width 169 height 12
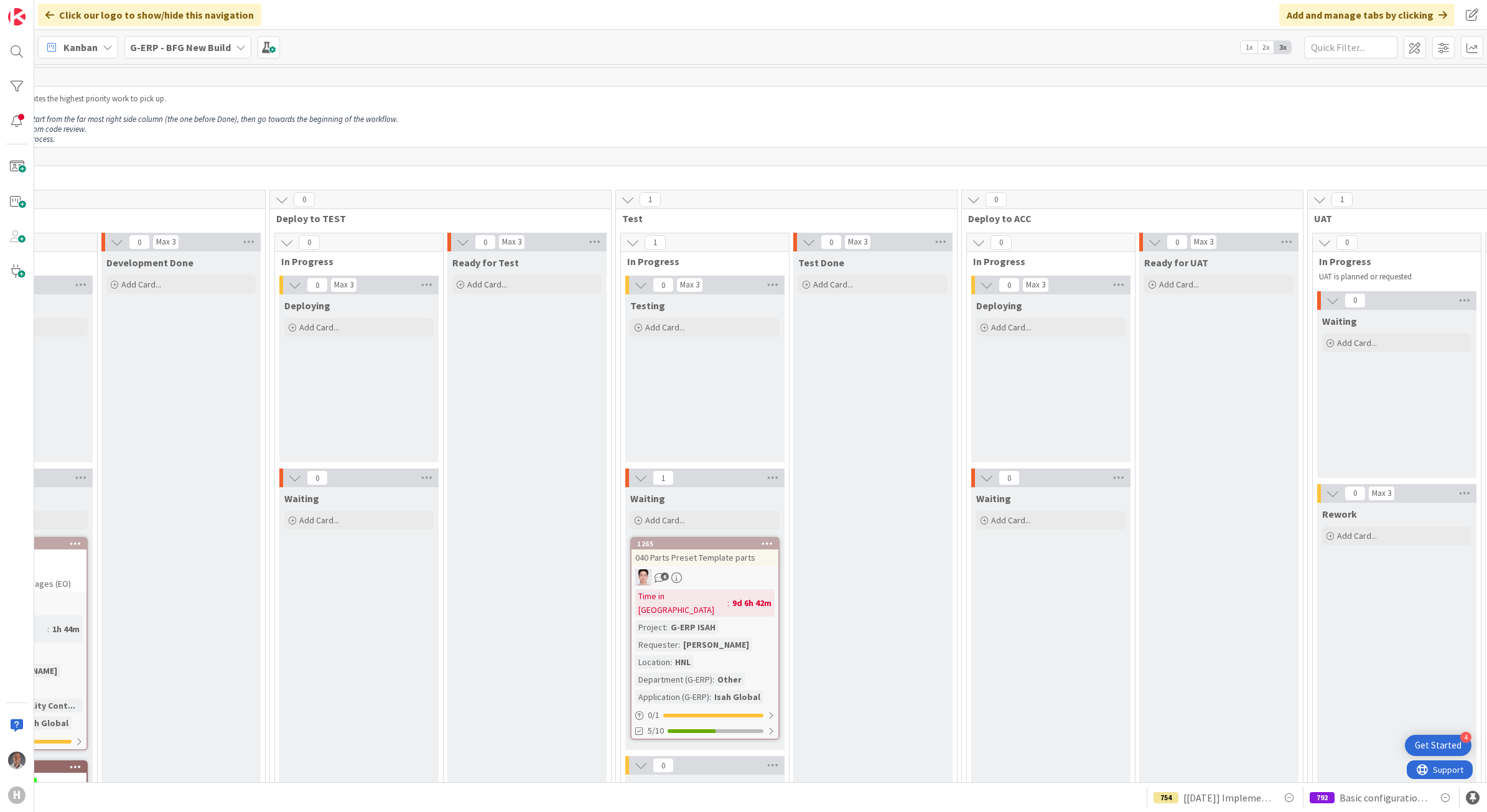
scroll to position [0, 1130]
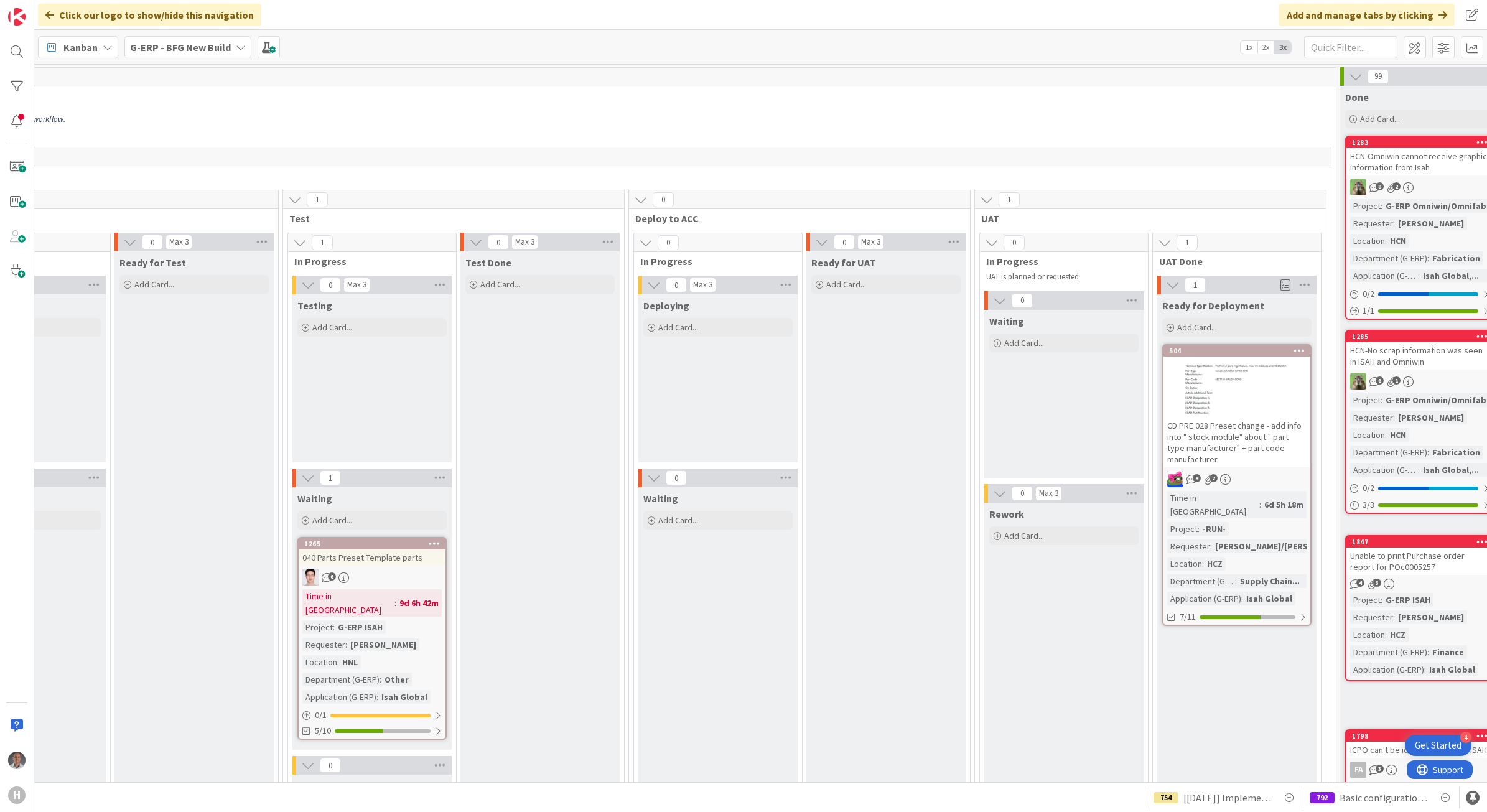
drag, startPoint x: 1204, startPoint y: 763, endPoint x: 1279, endPoint y: 760, distance: 75.1
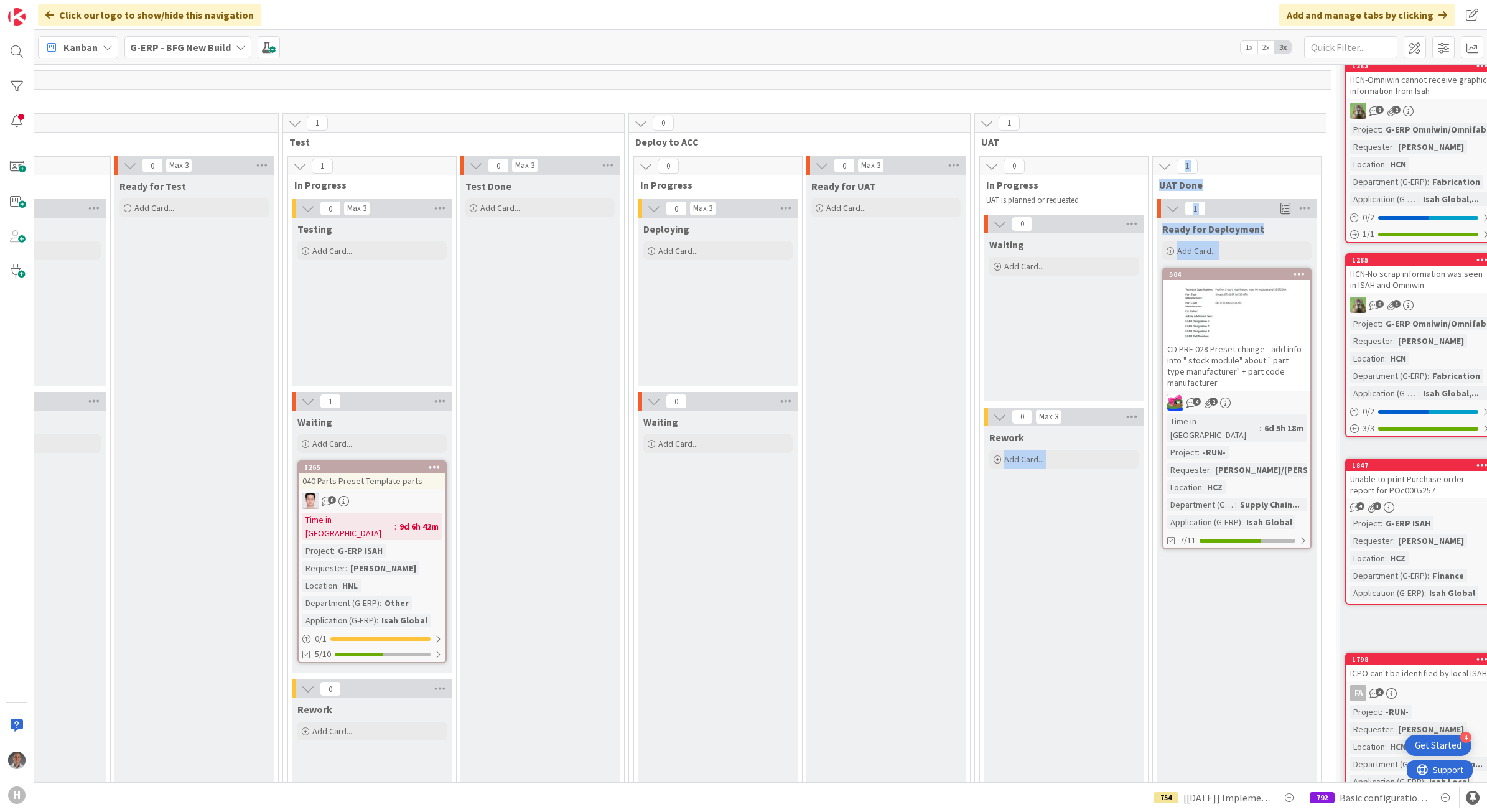
drag, startPoint x: 1279, startPoint y: 760, endPoint x: 893, endPoint y: 770, distance: 386.1
click at [903, 770] on div "4 INFO This column can be used for informational tickets that will not move acr…" at bounding box center [761, 423] width 1453 height 718
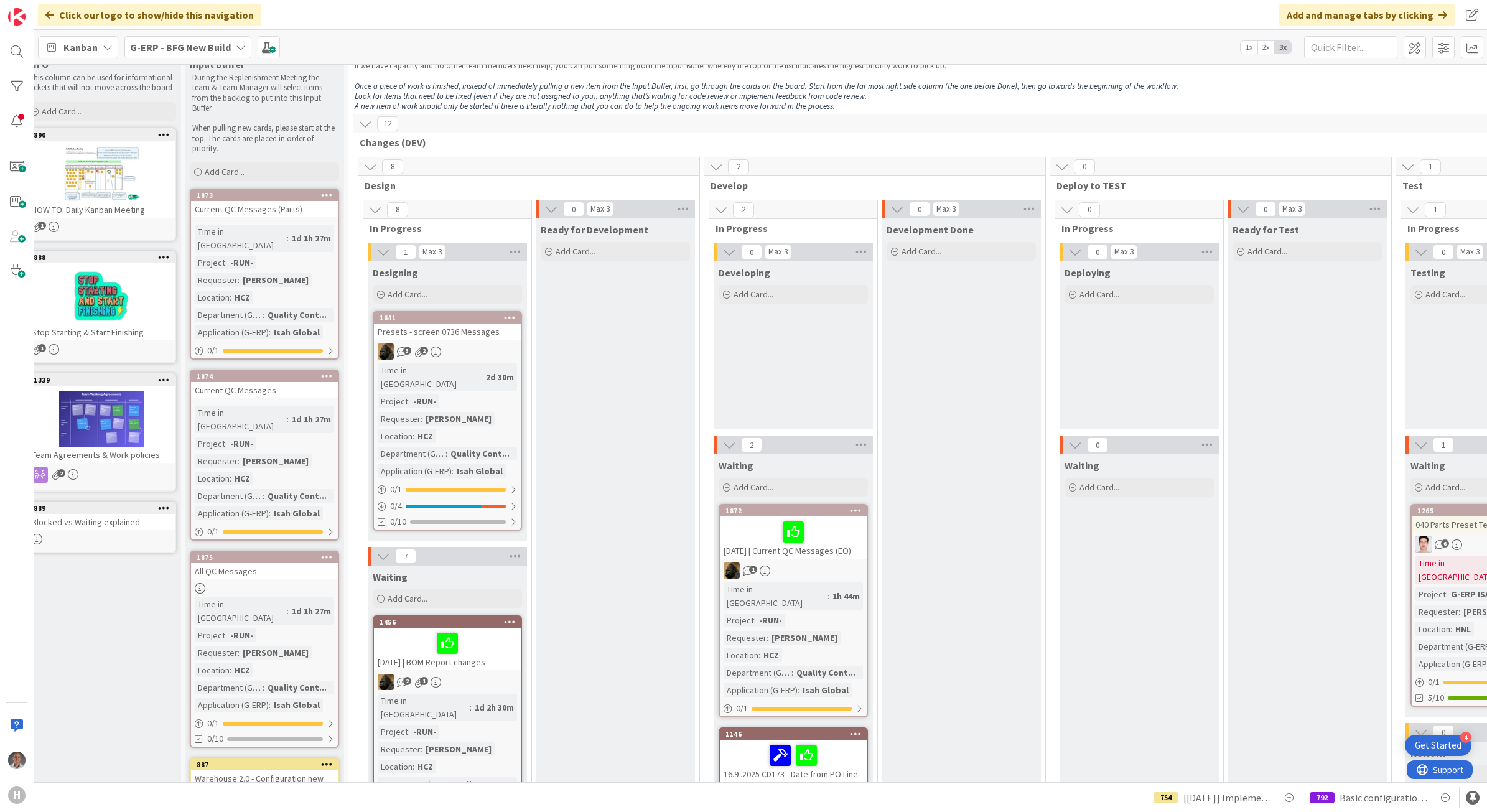
scroll to position [0, 17]
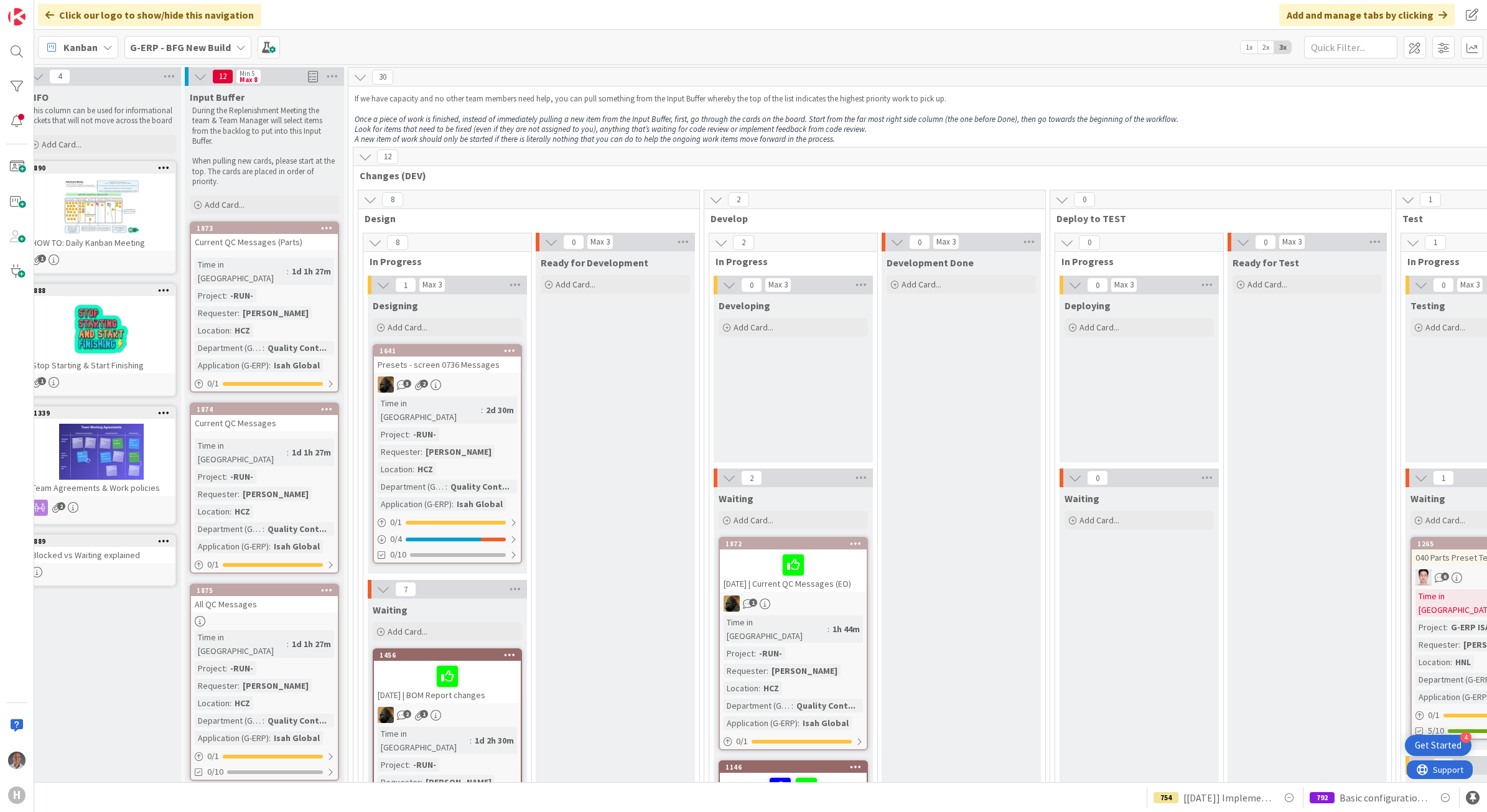
click at [179, 47] on b "G-ERP - BFG New Build" at bounding box center [180, 47] width 101 height 12
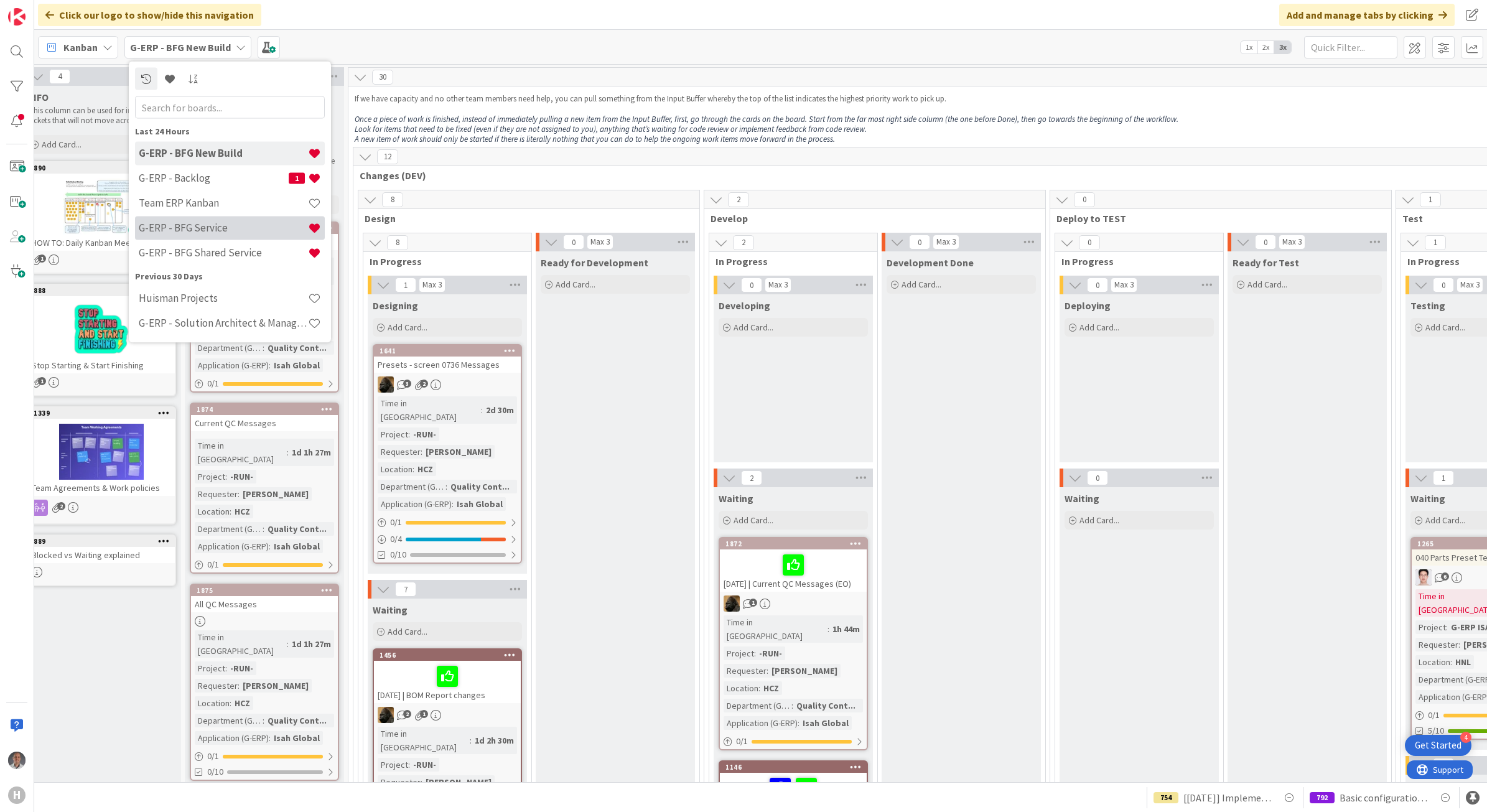
click at [223, 228] on h4 "G-ERP - BFG Service" at bounding box center [223, 227] width 169 height 12
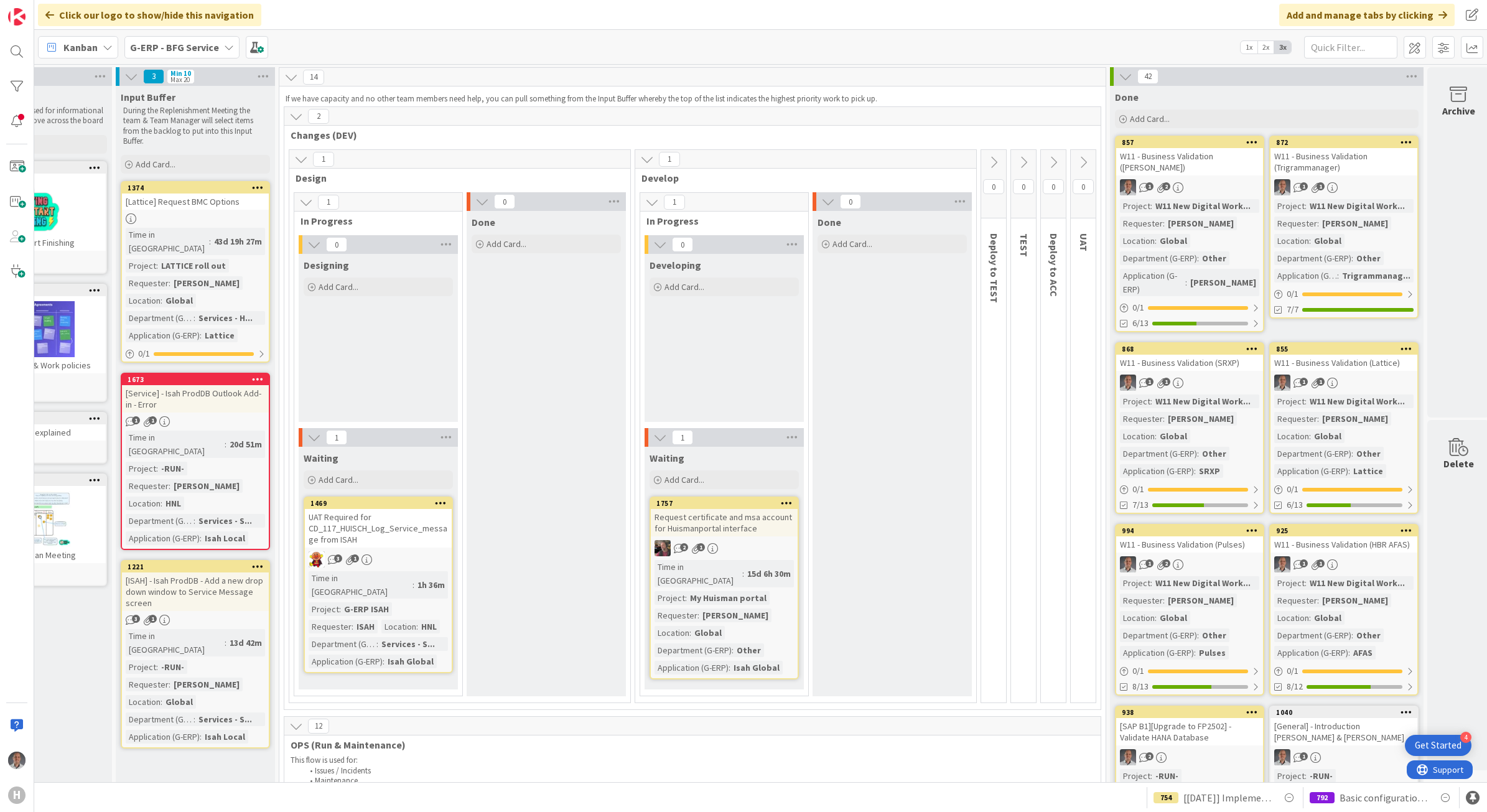
scroll to position [0, 106]
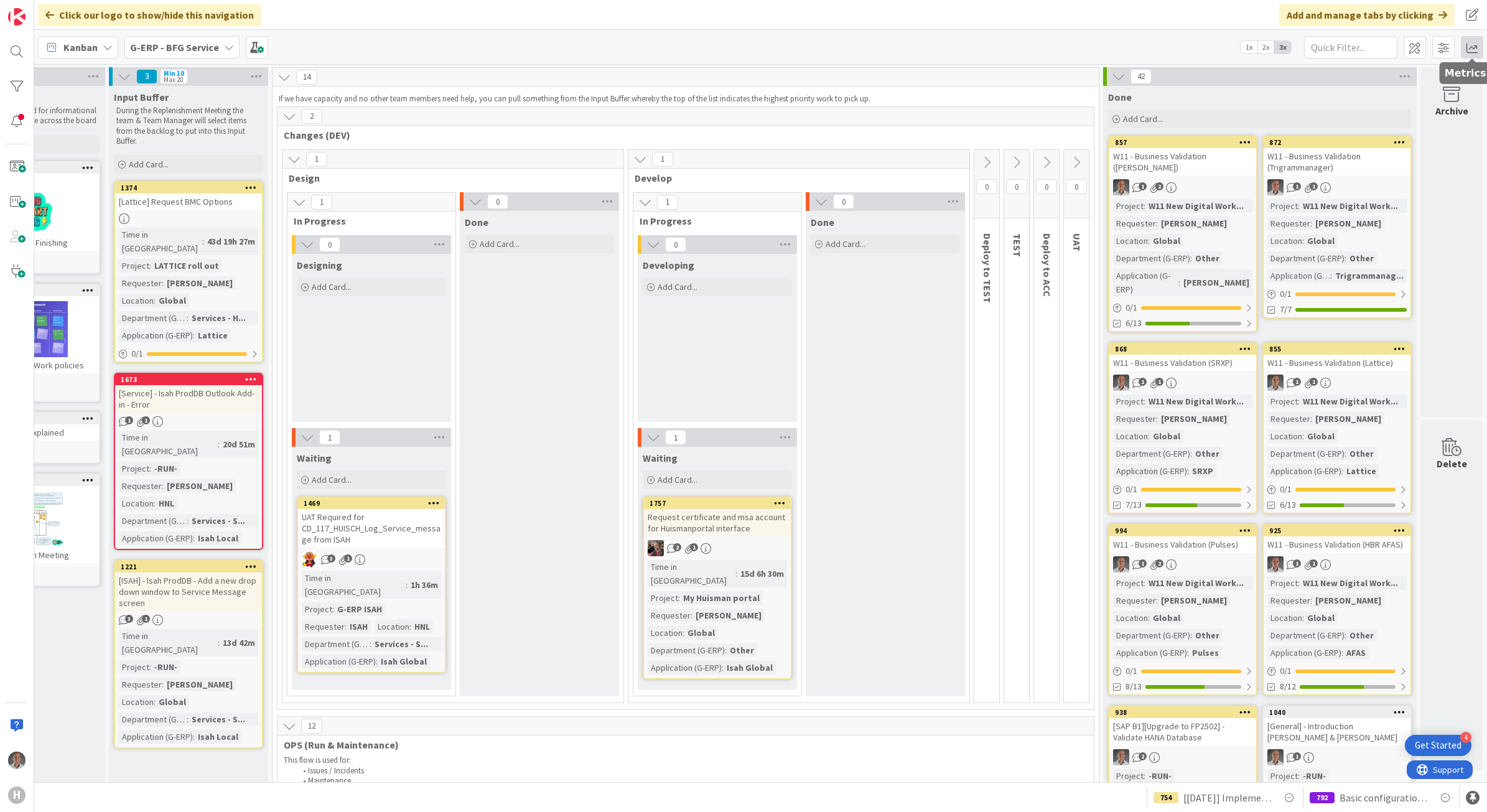
click at [1469, 53] on span at bounding box center [1471, 47] width 22 height 22
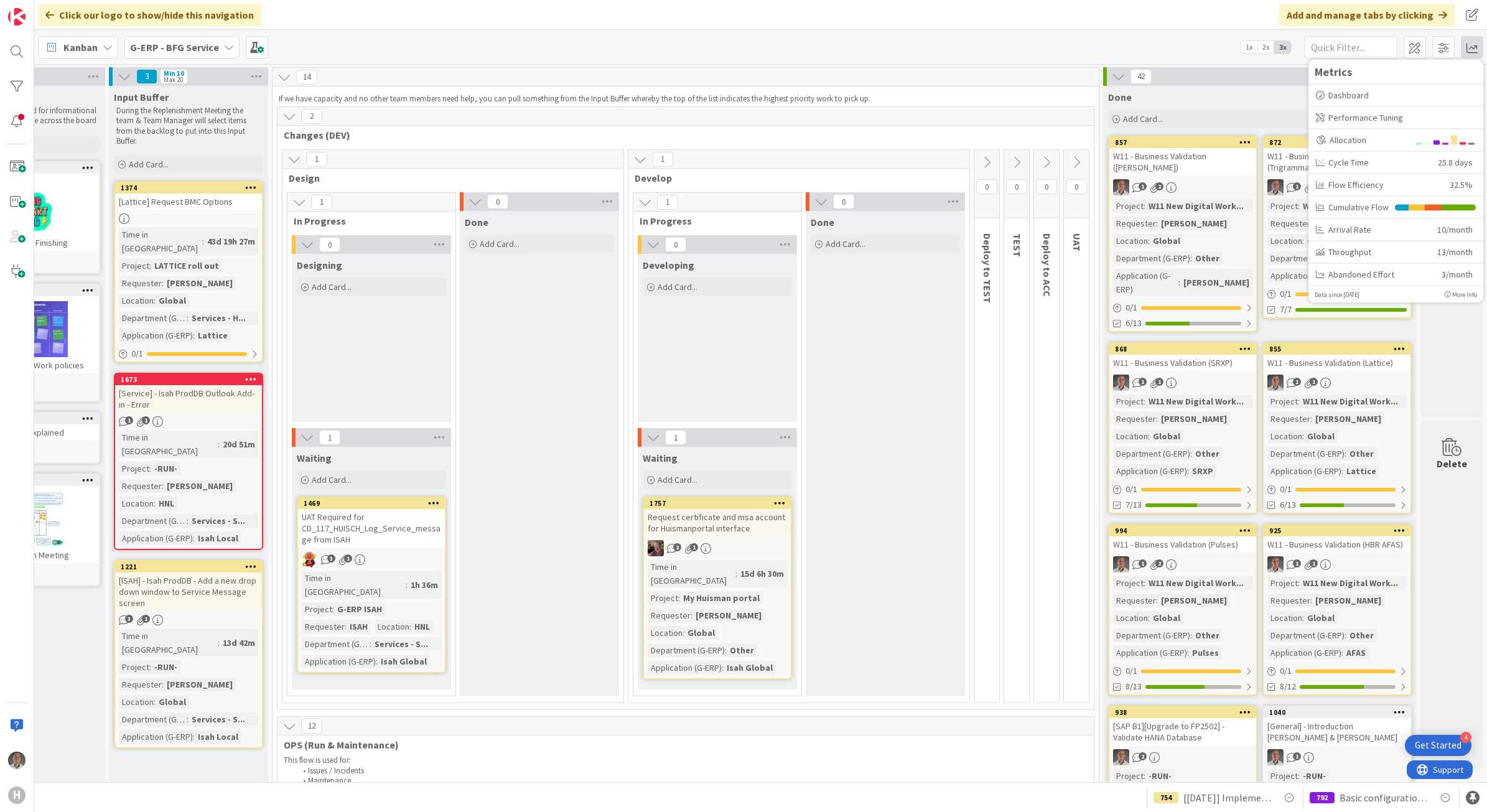
click at [746, 25] on div "Click our logo to show/hide this navigation Add and manage tabs by clicking" at bounding box center [761, 15] width 1453 height 30
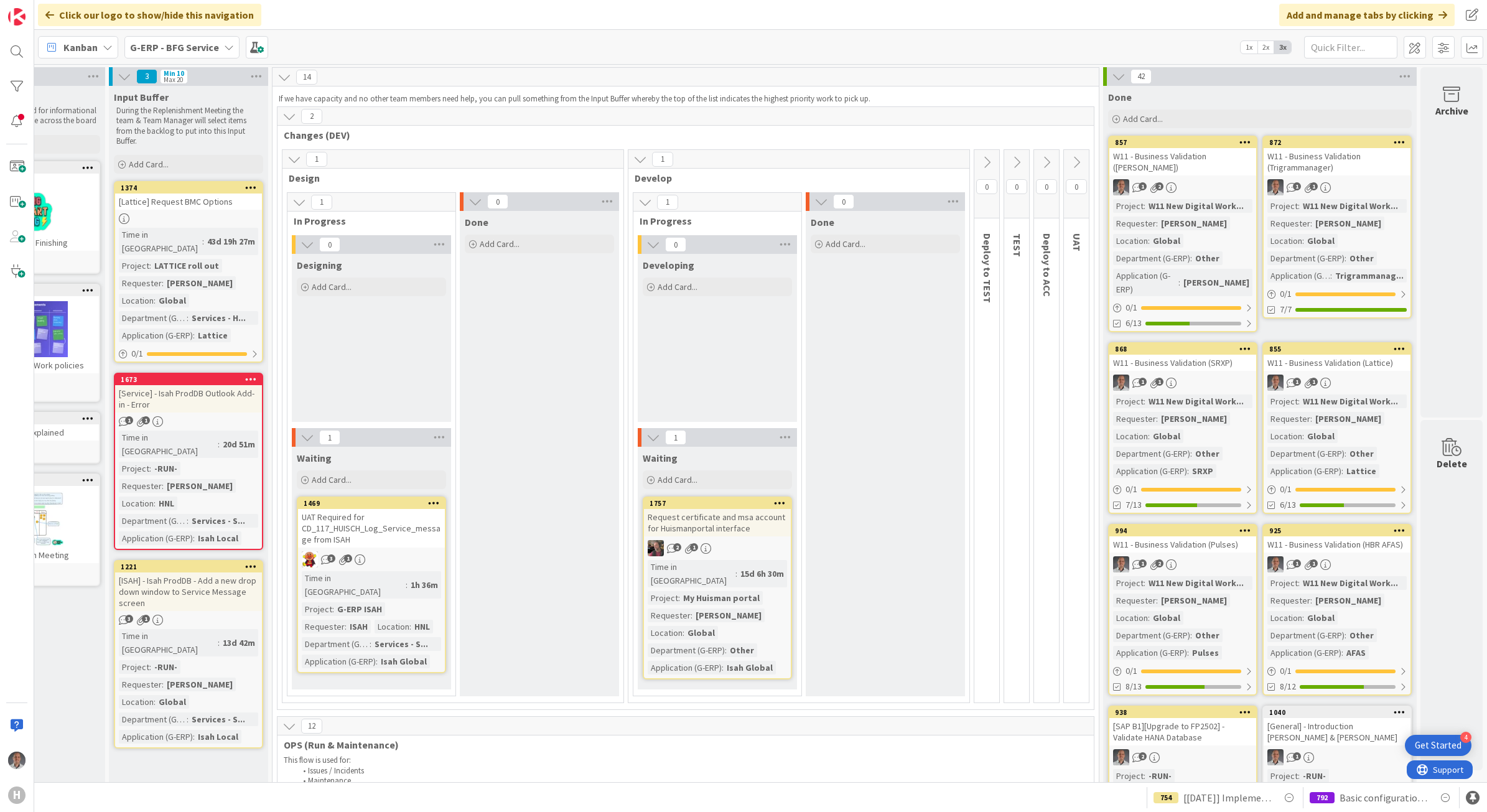
click at [201, 46] on b "G-ERP - BFG Service" at bounding box center [174, 47] width 89 height 12
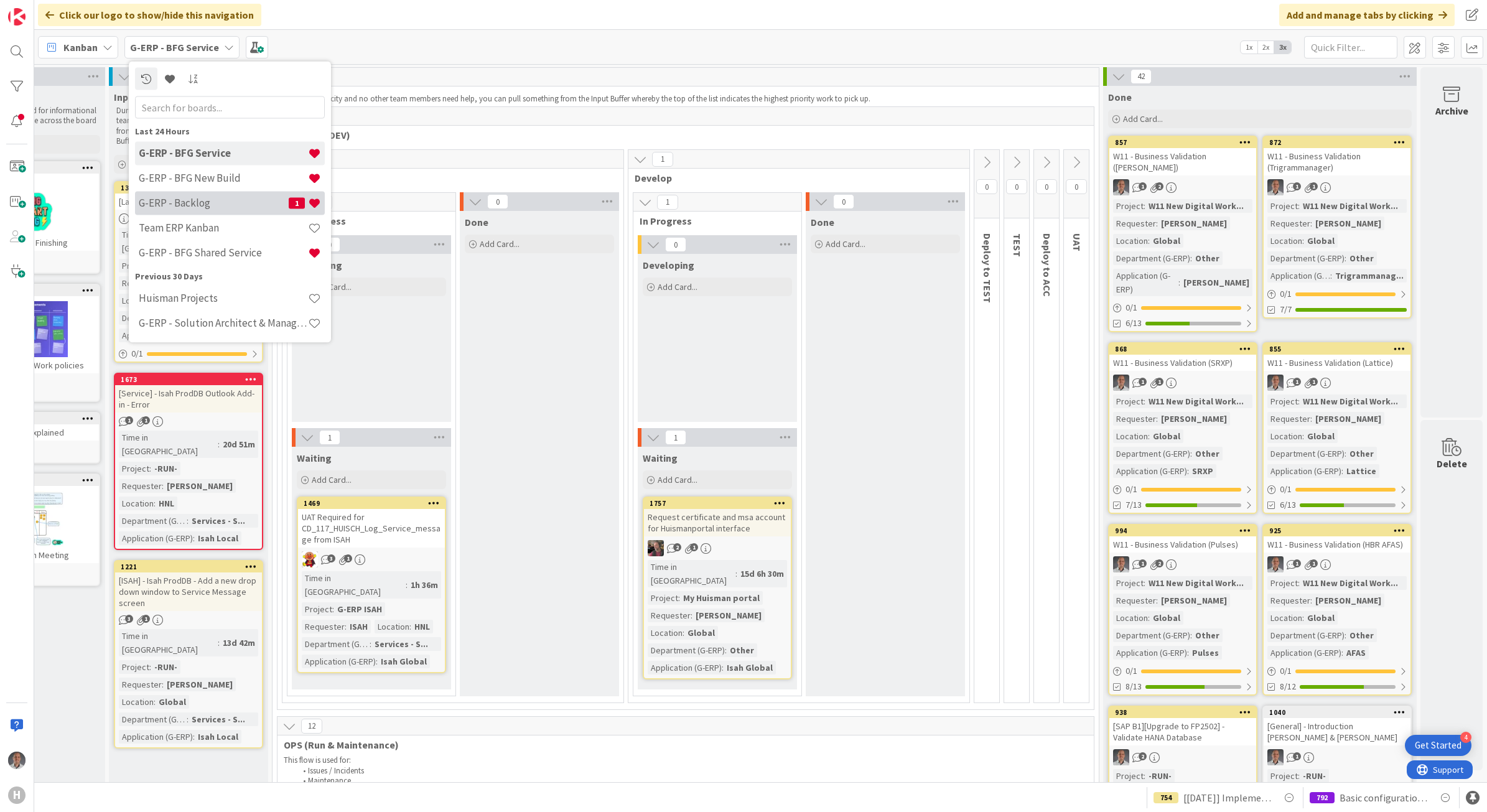
click at [216, 202] on h4 "G-ERP - Backlog" at bounding box center [213, 203] width 150 height 12
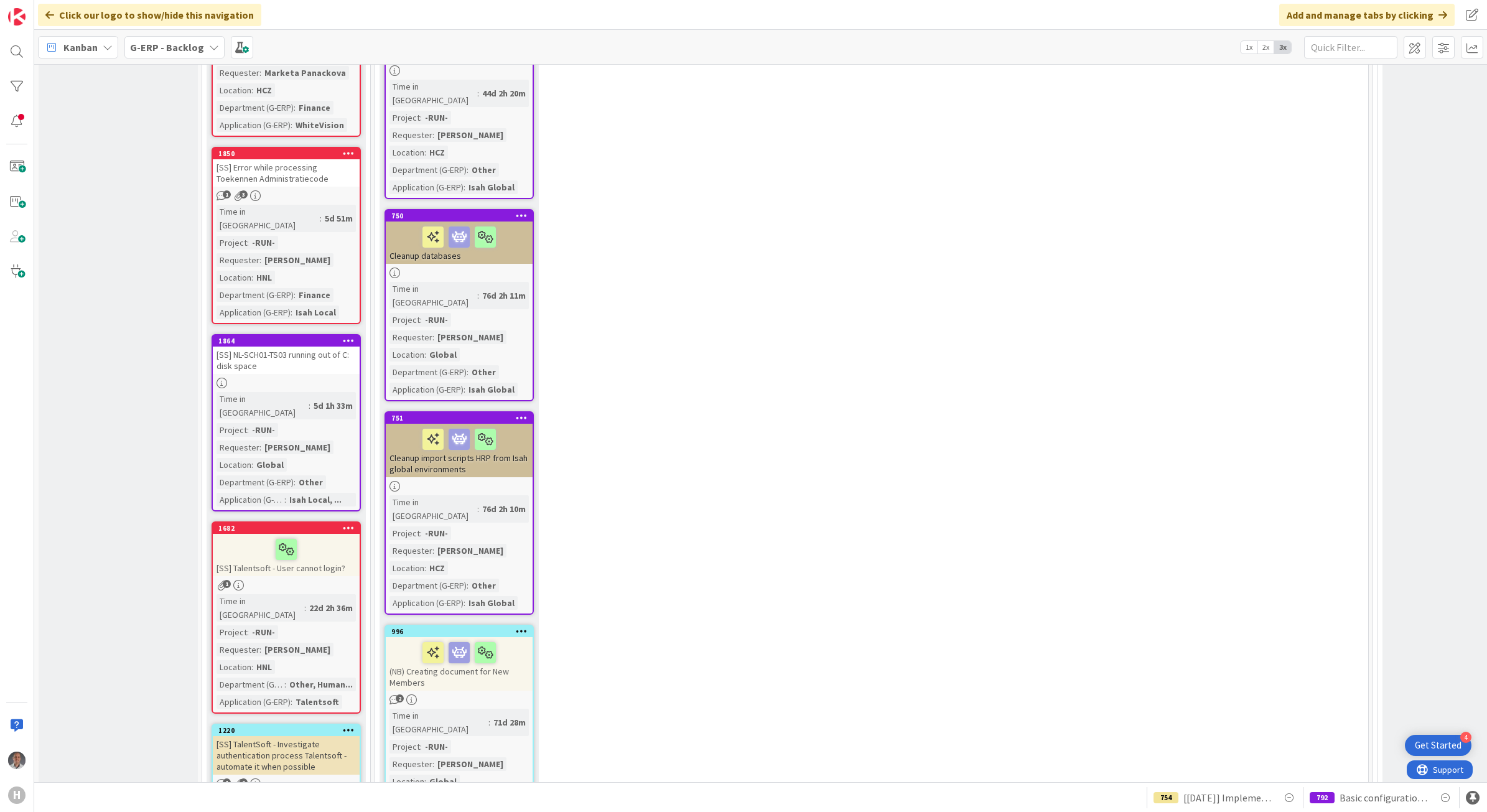
scroll to position [1549, 0]
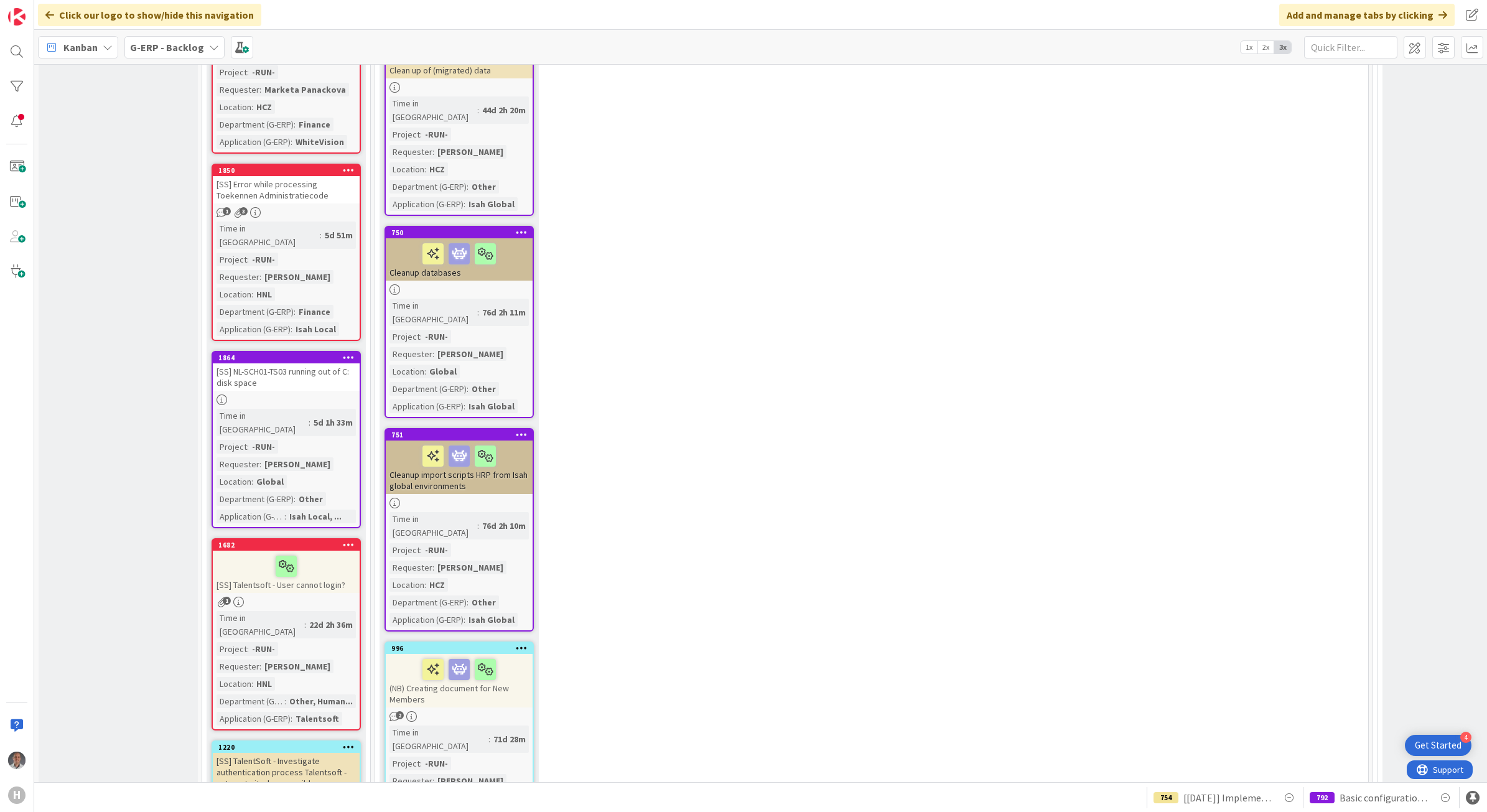
drag, startPoint x: 1457, startPoint y: 154, endPoint x: 1479, endPoint y: 270, distance: 118.1
click at [1479, 270] on div "5 INFO This column contains information cards that should not be moved across t…" at bounding box center [761, 423] width 1453 height 718
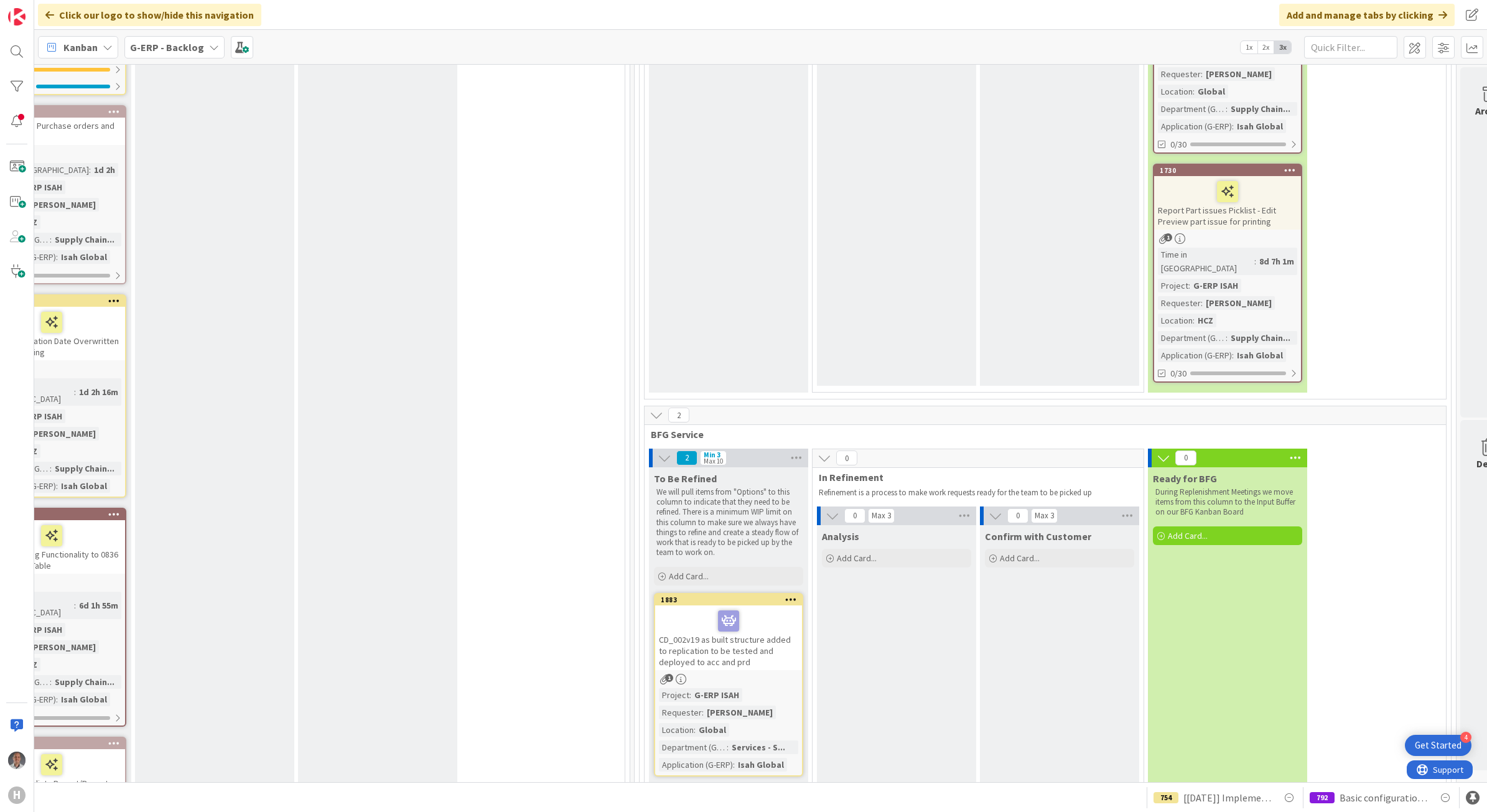
scroll to position [4502, 739]
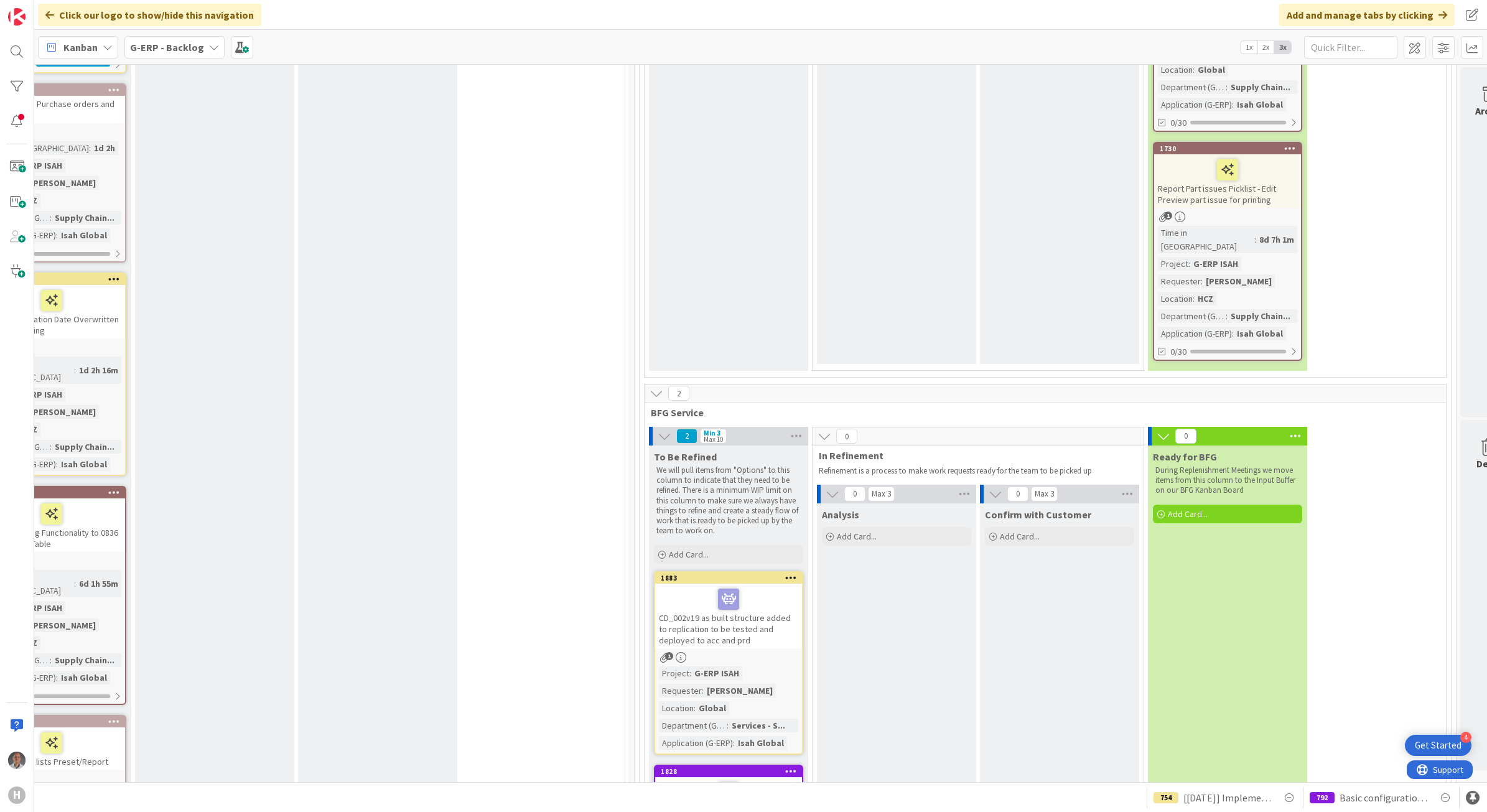
click at [759, 584] on div "CD_002v19 as built structure added to replication to be tested and deployed to …" at bounding box center [729, 616] width 147 height 65
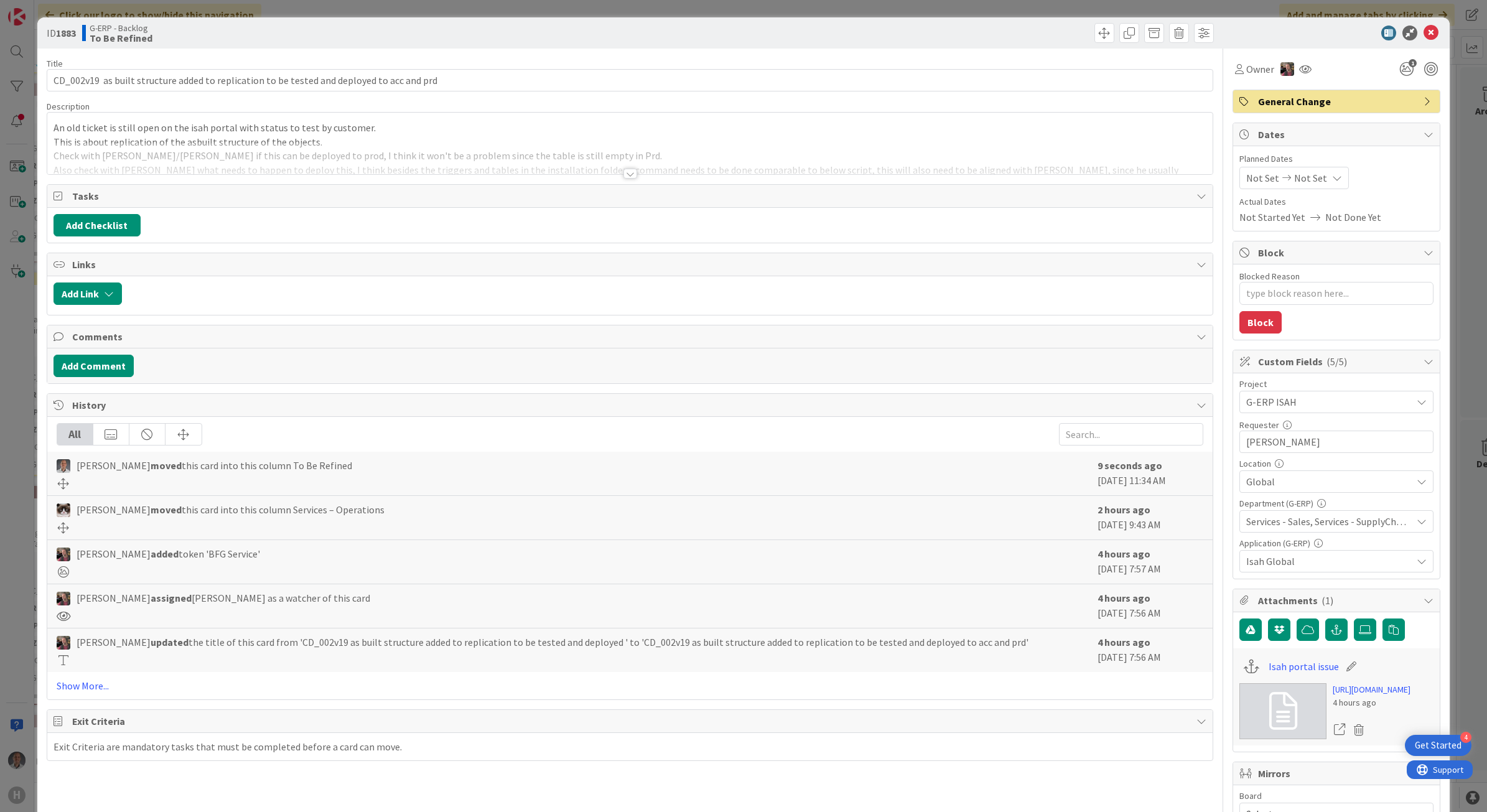
type textarea "x"
click at [624, 174] on div at bounding box center [630, 173] width 14 height 10
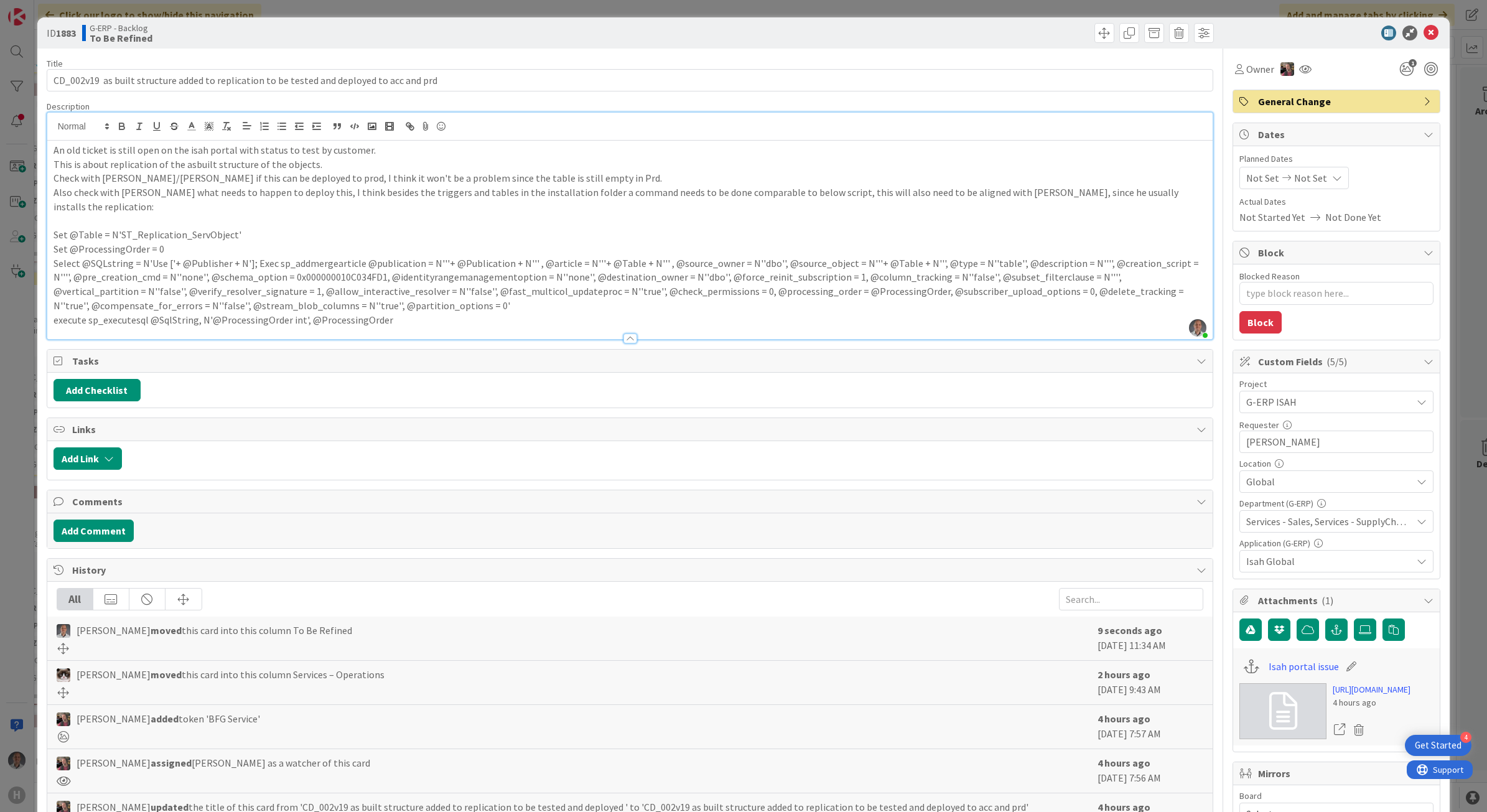
click at [192, 163] on p "This is about replication of the asbuilt structure of the objects." at bounding box center [630, 165] width 1153 height 14
click at [352, 178] on p "Check with [PERSON_NAME]/[PERSON_NAME] if this can be deployed to prod, I think…" at bounding box center [630, 178] width 1153 height 14
click at [1423, 32] on icon at bounding box center [1431, 33] width 15 height 15
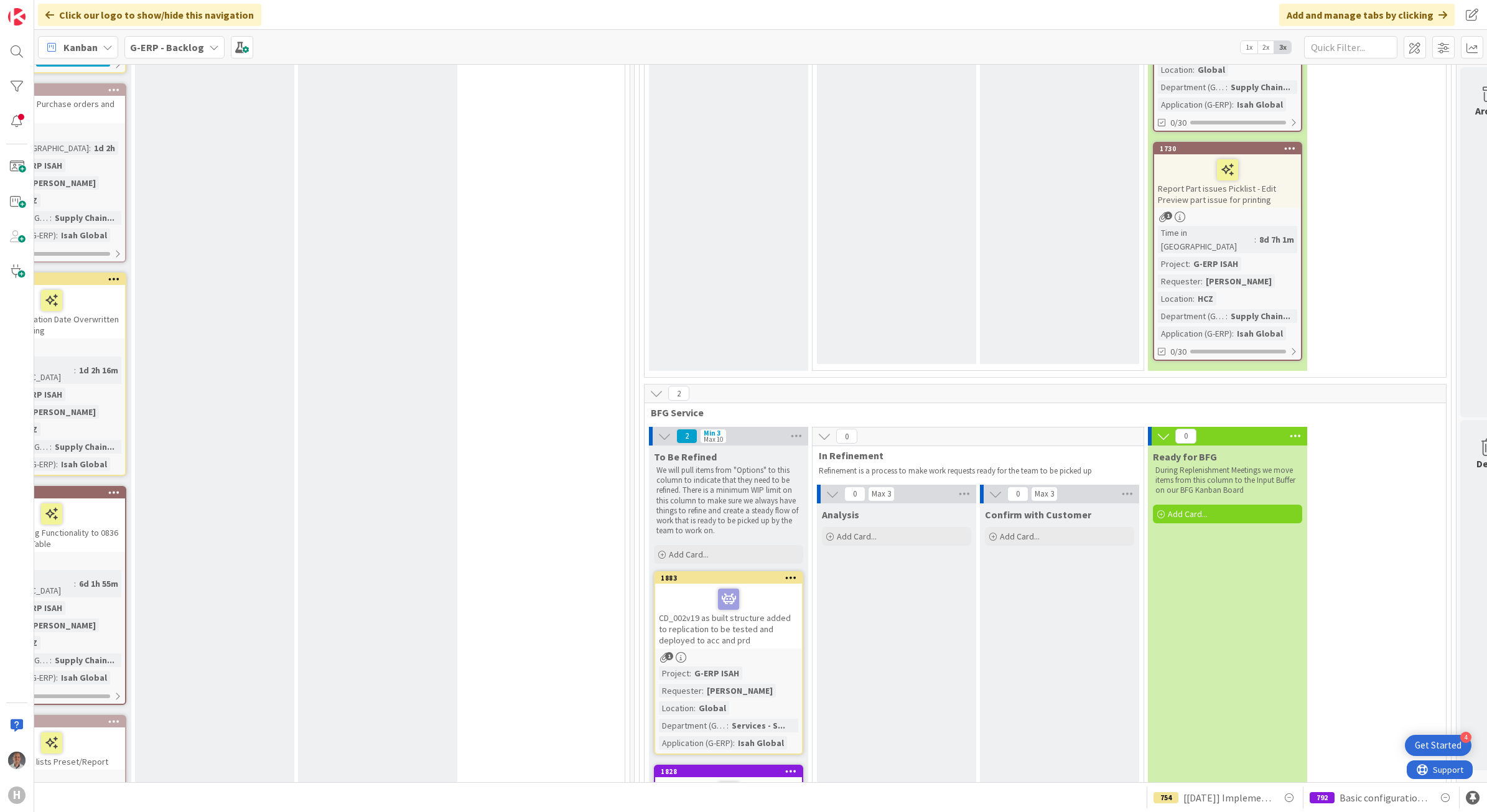
click at [779, 584] on div "CD_002v19 as built structure added to replication to be tested and deployed to …" at bounding box center [729, 616] width 147 height 65
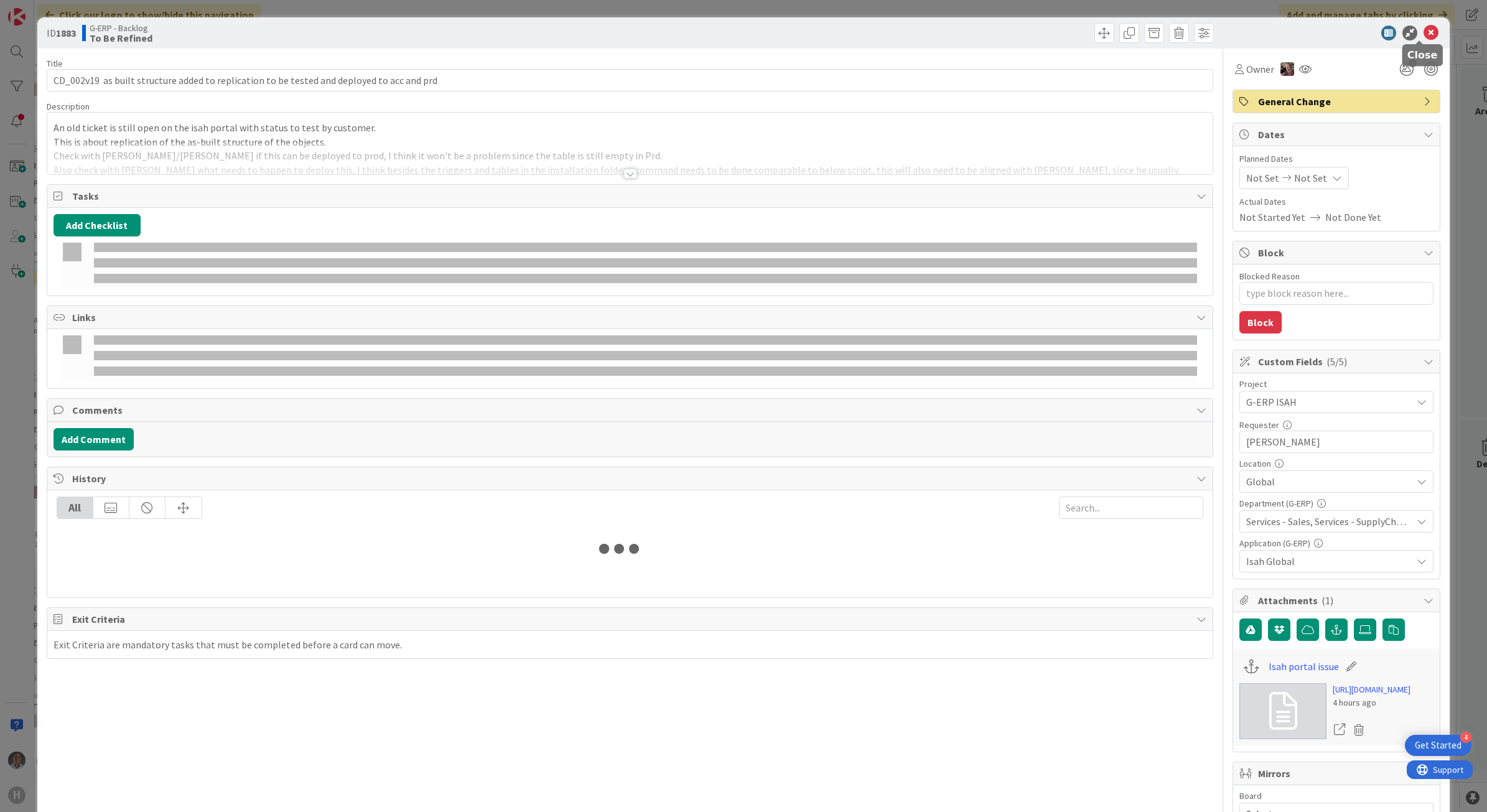
drag, startPoint x: 1419, startPoint y: 38, endPoint x: 1396, endPoint y: 49, distance: 25.5
click at [1423, 38] on icon at bounding box center [1431, 33] width 15 height 15
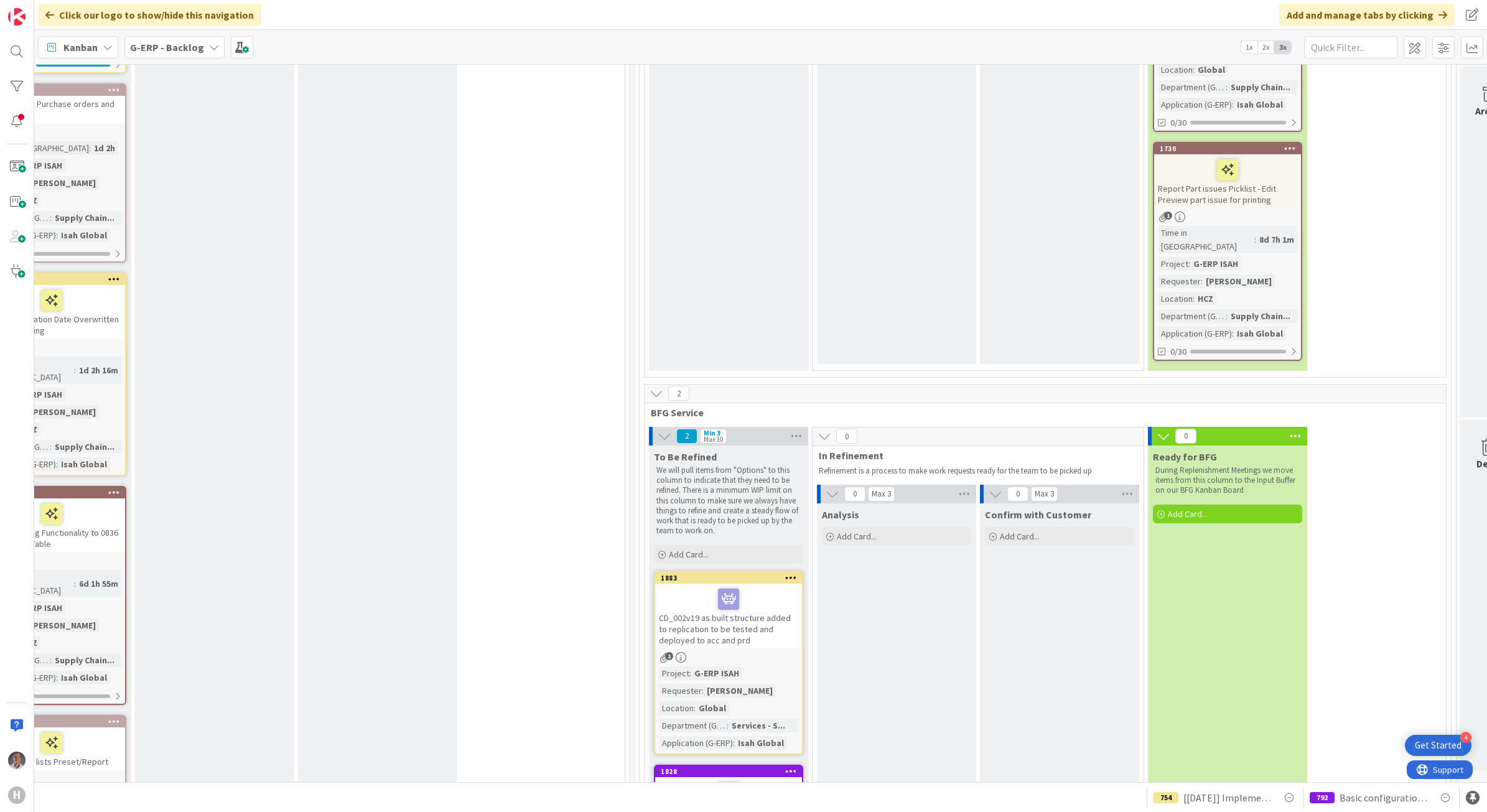
click at [761, 779] on div at bounding box center [728, 792] width 139 height 26
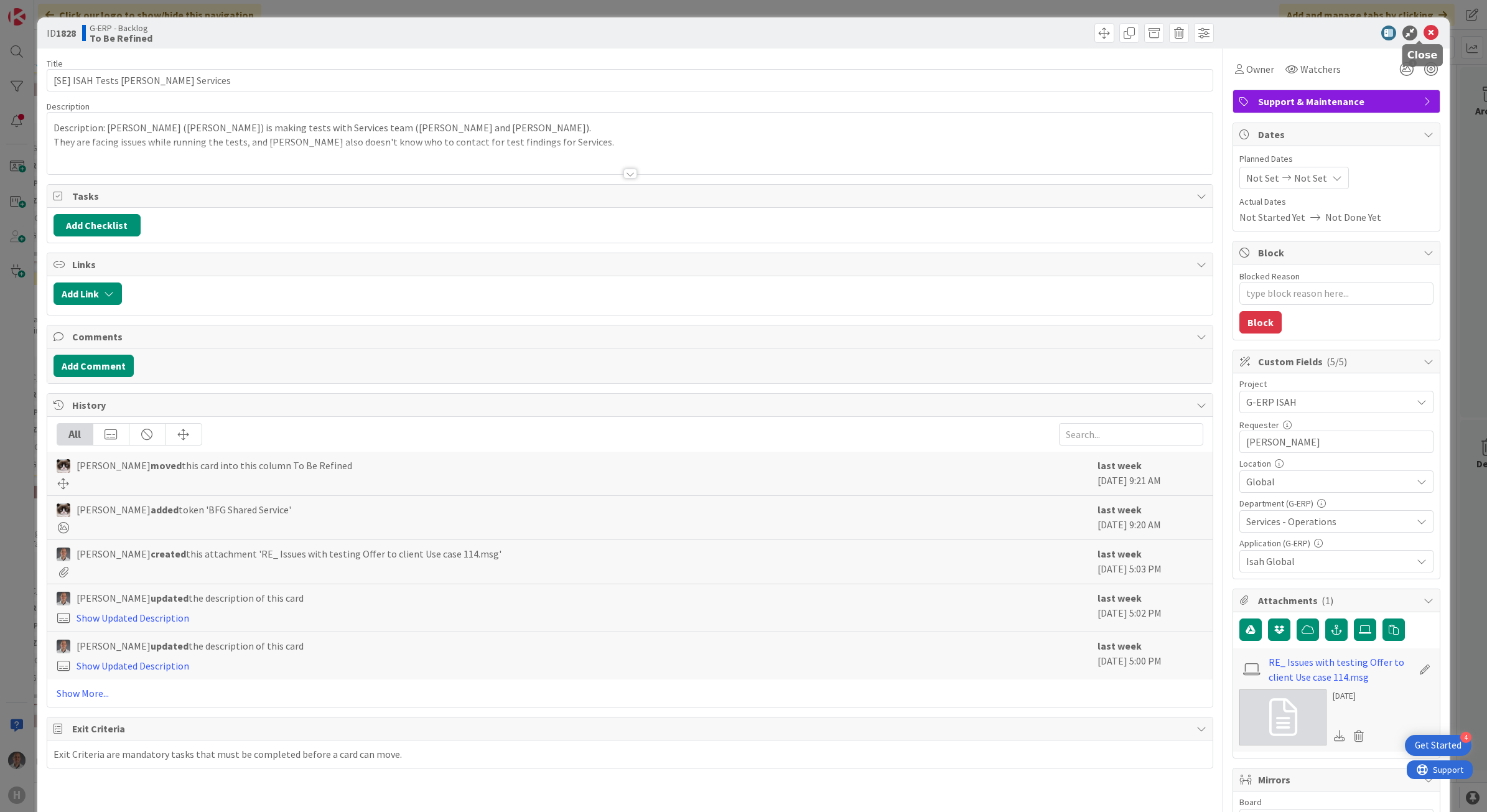
drag, startPoint x: 1420, startPoint y: 34, endPoint x: 930, endPoint y: 507, distance: 681.0
click at [1423, 35] on icon at bounding box center [1431, 33] width 15 height 15
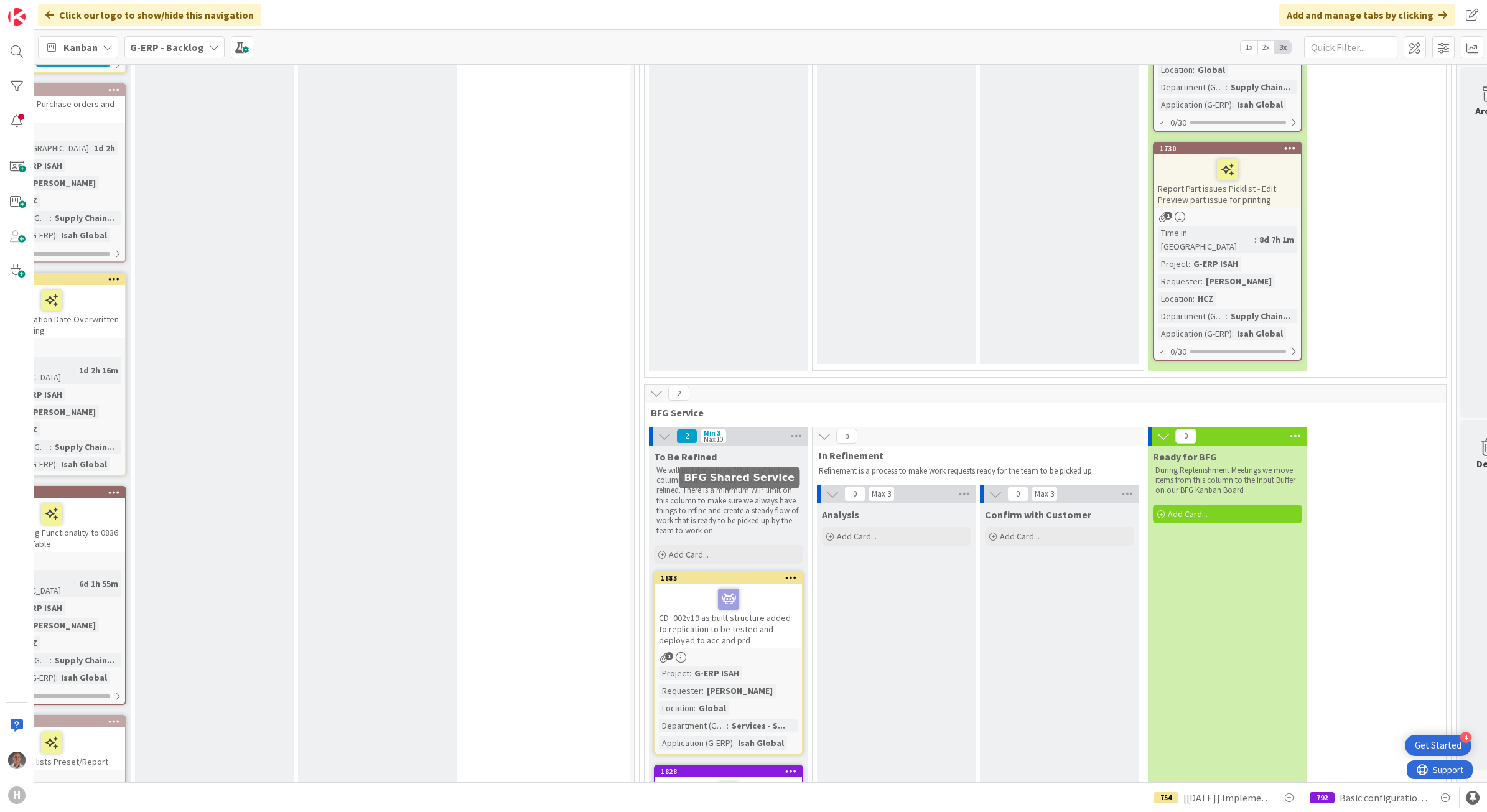
click at [733, 782] on icon at bounding box center [729, 792] width 21 height 20
click at [791, 766] on icon at bounding box center [791, 771] width 12 height 9
click at [881, 522] on div "Analysis Add Card..." at bounding box center [896, 737] width 159 height 468
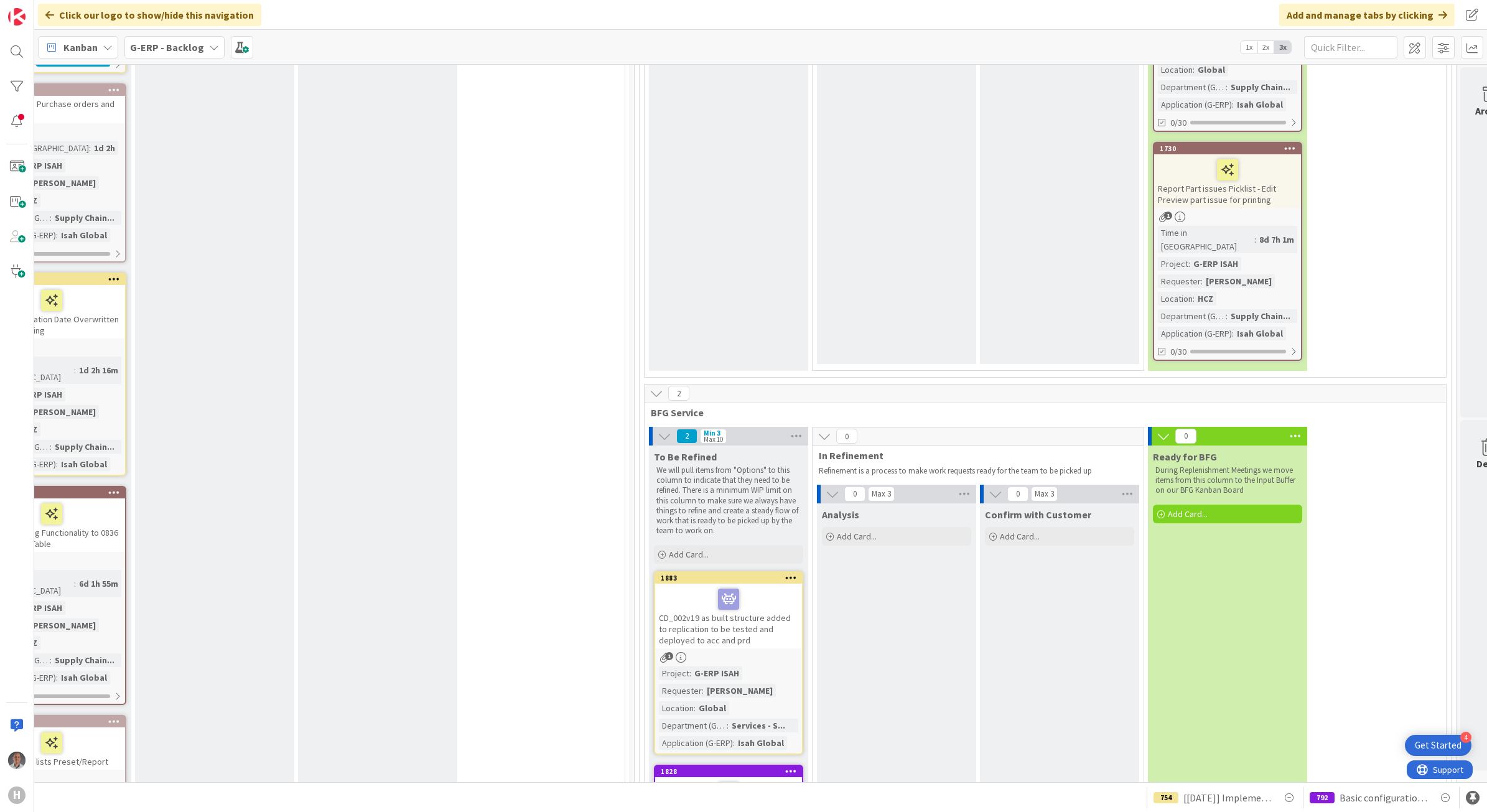
click at [764, 779] on div at bounding box center [728, 792] width 139 height 26
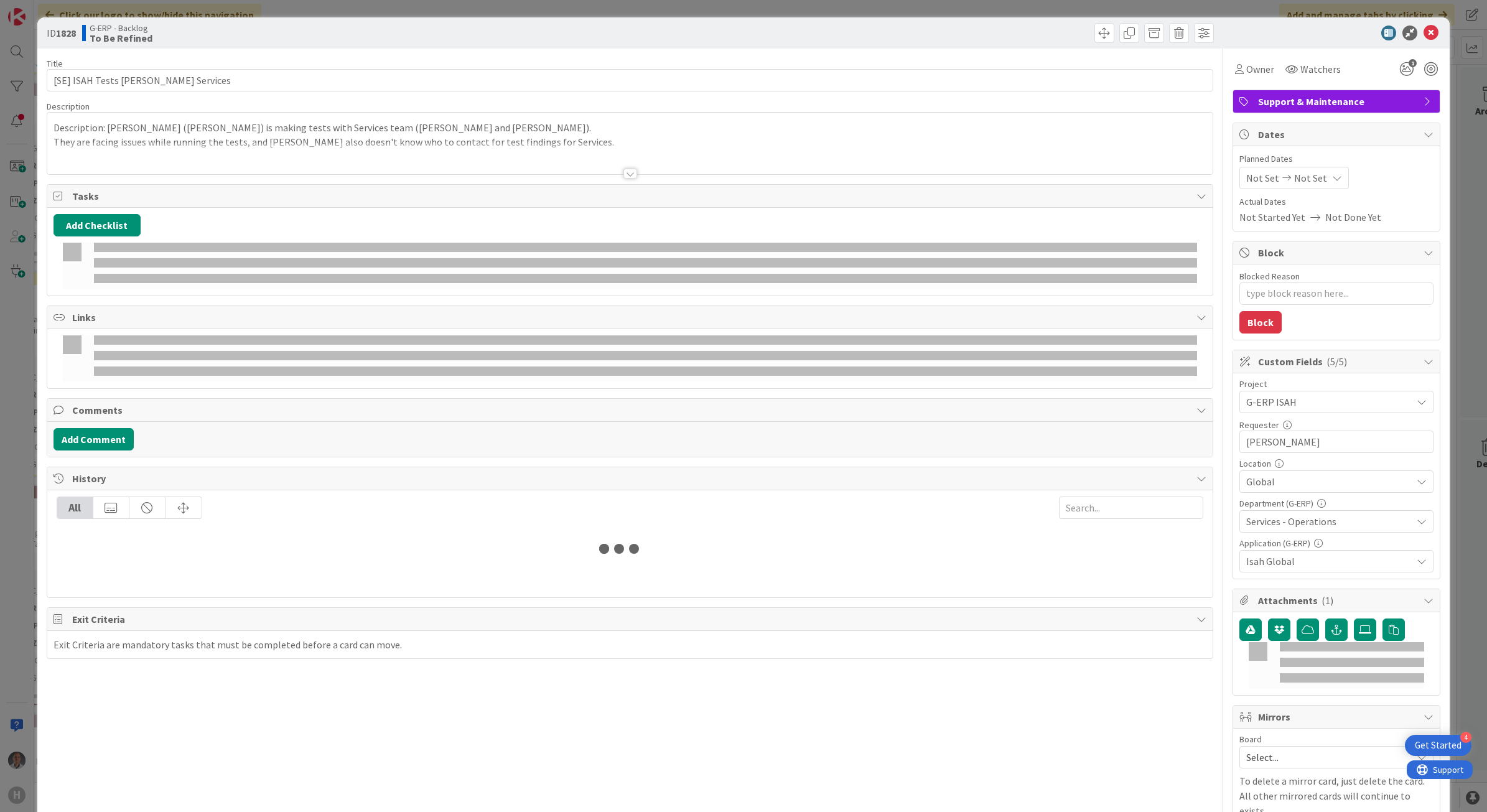
type textarea "x"
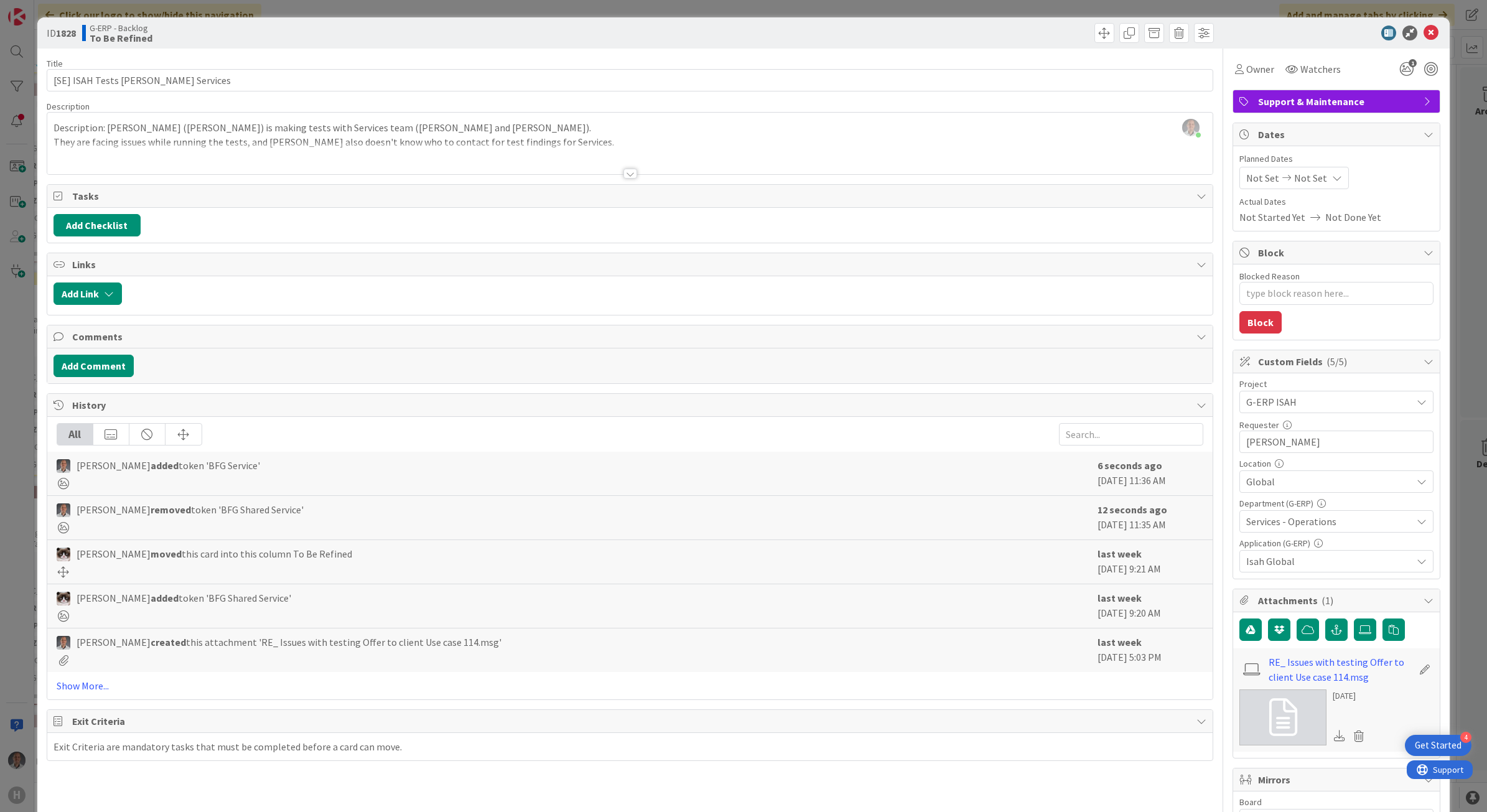
click at [629, 173] on div at bounding box center [630, 173] width 14 height 10
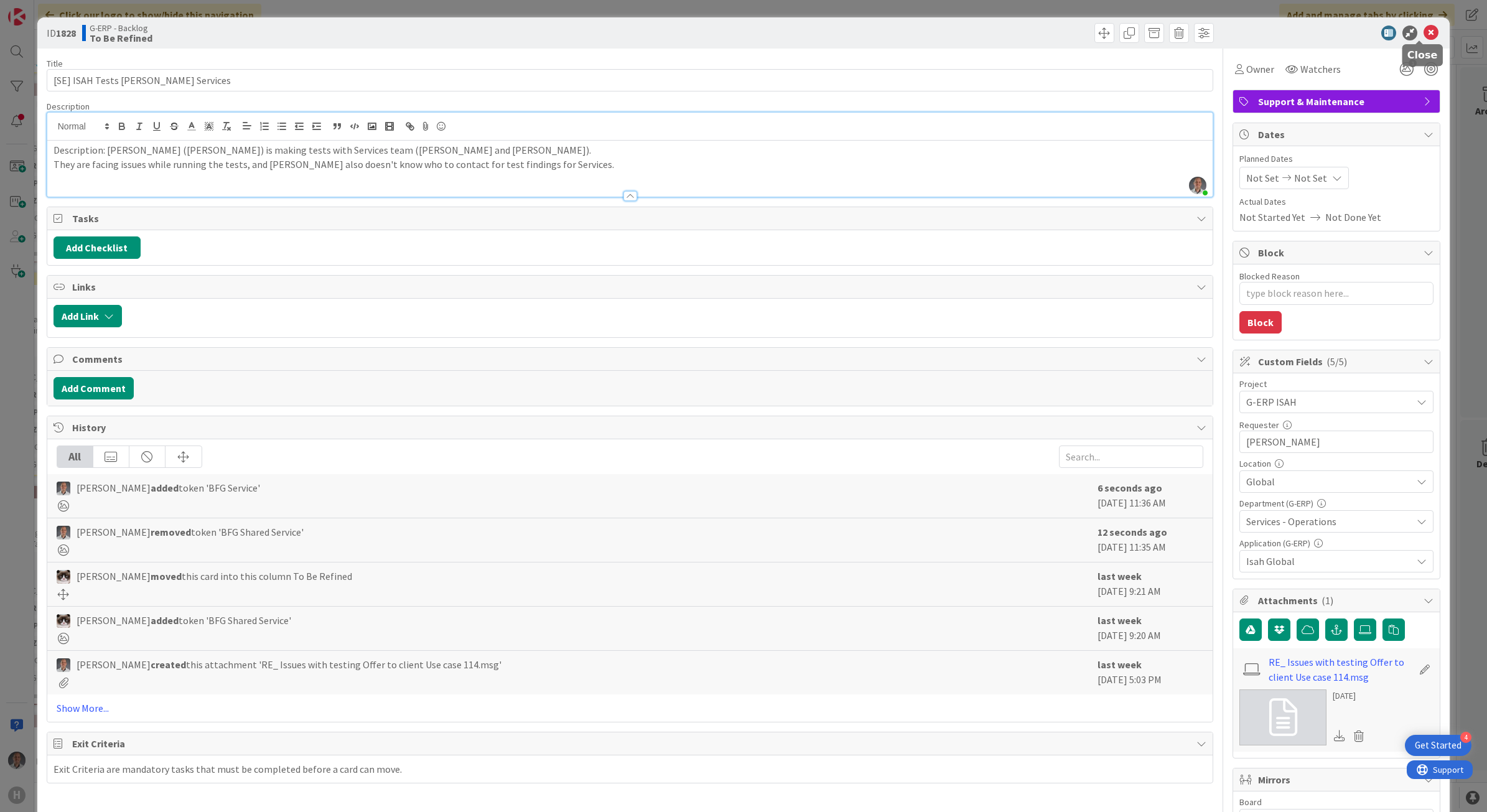
click at [1423, 34] on icon at bounding box center [1431, 33] width 15 height 15
